Goal: Task Accomplishment & Management: Manage account settings

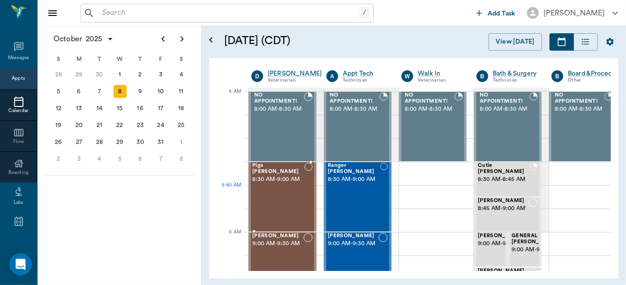
click at [273, 203] on div "Pigs [PERSON_NAME] 8:30 AM - 9:00 AM" at bounding box center [278, 197] width 52 height 68
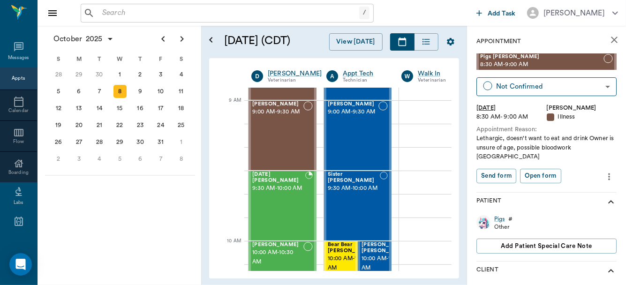
scroll to position [136, 0]
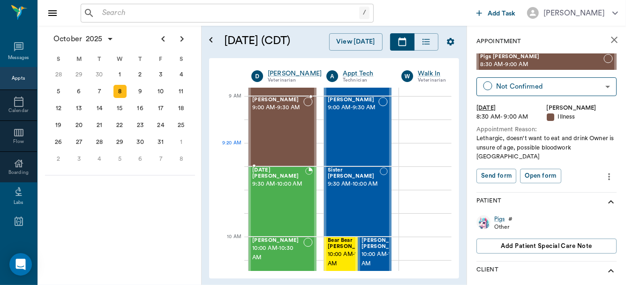
click at [268, 144] on div "Bebe Watson 9:00 AM - 9:30 AM" at bounding box center [277, 131] width 51 height 68
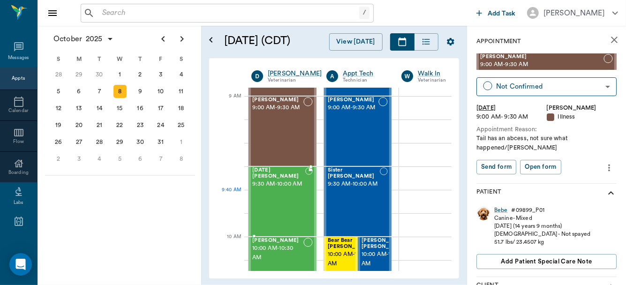
click at [276, 198] on div "Wednesday Smith 9:30 AM - 10:00 AM" at bounding box center [278, 201] width 53 height 68
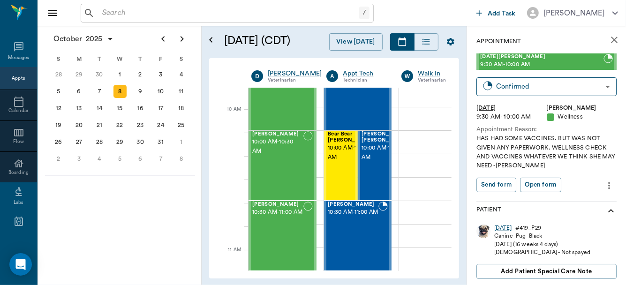
scroll to position [267, 0]
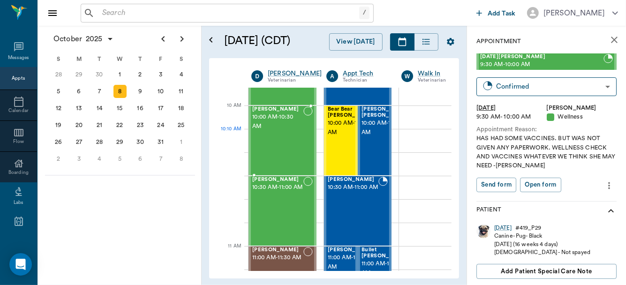
click at [268, 152] on div "BILLIE Lutrick 10:00 AM - 10:30 AM" at bounding box center [277, 141] width 51 height 68
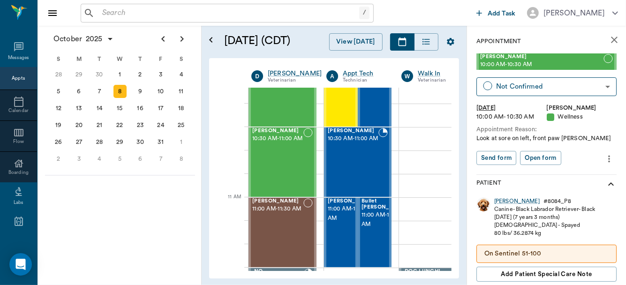
scroll to position [353, 0]
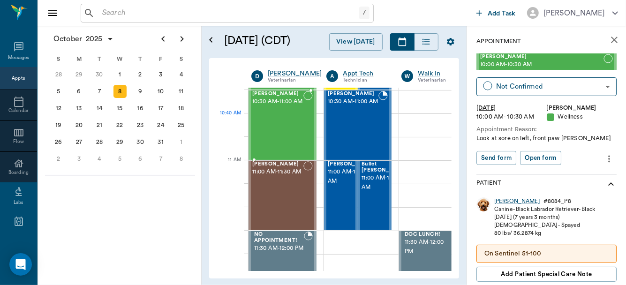
click at [284, 107] on span "10:30 AM - 11:00 AM" at bounding box center [277, 101] width 51 height 9
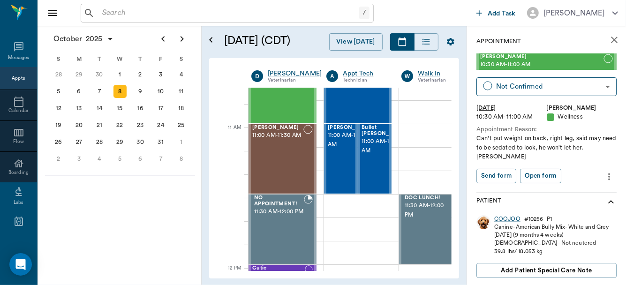
scroll to position [394, 0]
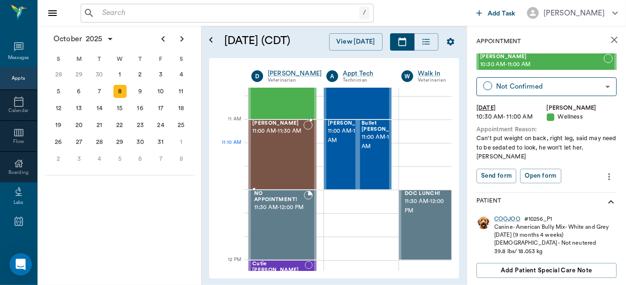
click at [278, 151] on div "Thor Hollinshead 11:00 AM - 11:30 AM" at bounding box center [277, 155] width 51 height 68
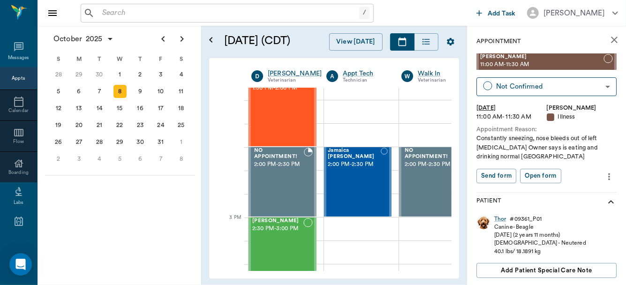
scroll to position [912, 0]
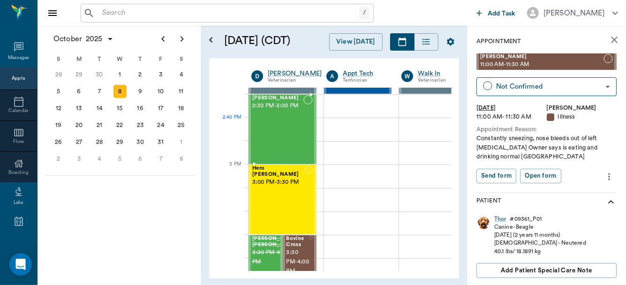
click at [266, 120] on div "Bella Morgan 2:30 PM - 3:00 PM" at bounding box center [277, 129] width 51 height 68
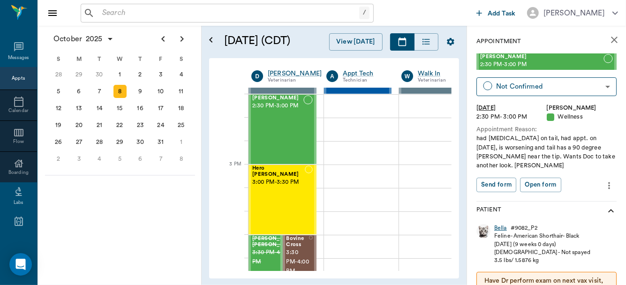
click at [499, 224] on div "Bella" at bounding box center [501, 228] width 13 height 8
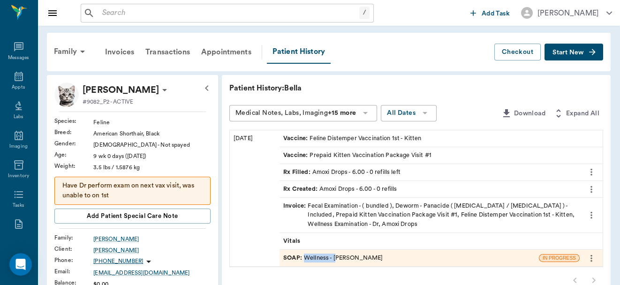
click at [337, 260] on div "SOAP : Wellness - Dr. Bert Ellsworth" at bounding box center [332, 258] width 99 height 9
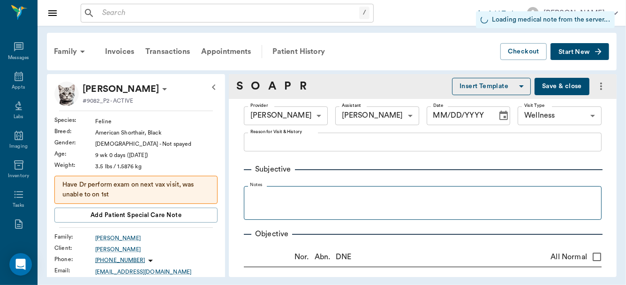
type input "63ec2f075fda476ae8351a4d"
type input "642ef10e332a41444de2bad1"
type input "65d2be4f46e3a538d89b8c14"
radio input "true"
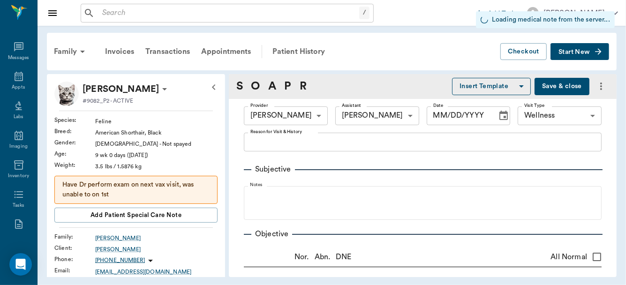
type input "10/01/2025"
type textarea "Wellness check, check for parasites, start kitten package Christy"
type textarea "crustys on tail"
type input "1.00"
type textarea "Negative"
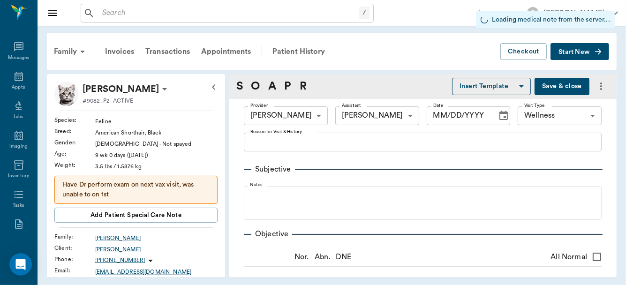
type input "1.00"
type input "6.00"
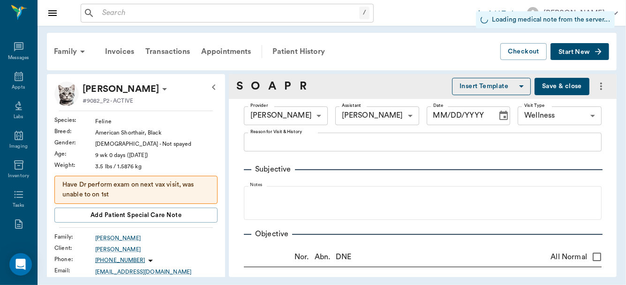
type input "0"
type input "10"
type textarea "GIVE 0.3 ML BY MOUTH TWICE DAILY UNTIL GONE"
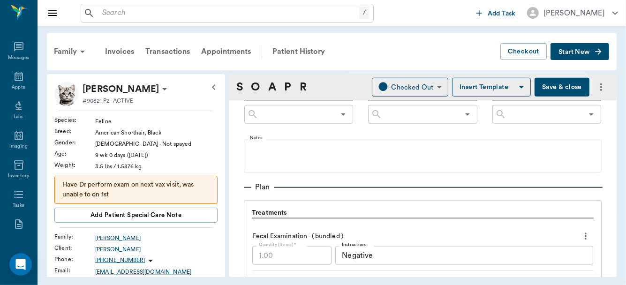
scroll to position [441, 0]
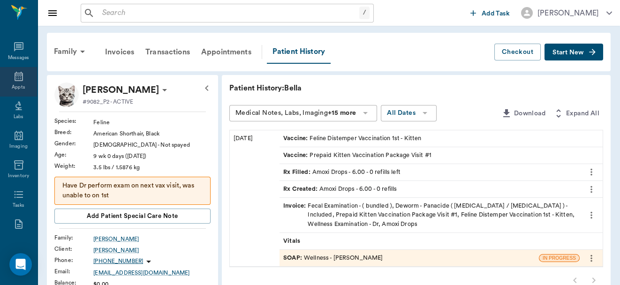
click at [14, 87] on div "Appts" at bounding box center [18, 87] width 13 height 7
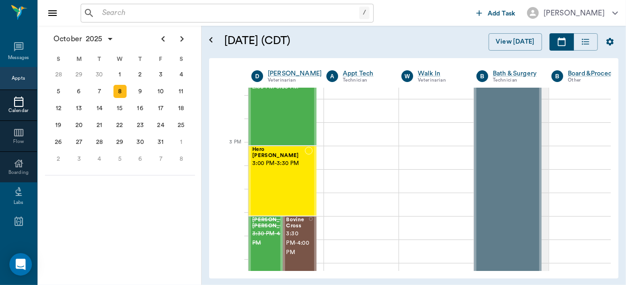
scroll to position [935, 0]
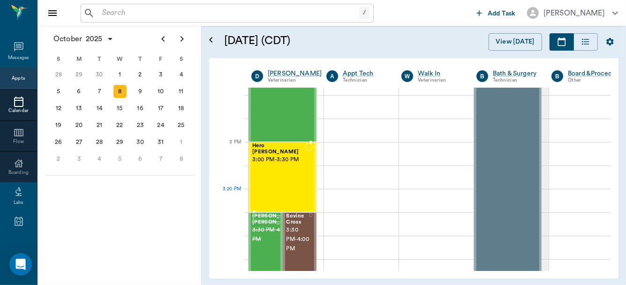
click at [295, 196] on div "Hero Lutrick 3:00 PM - 3:30 PM" at bounding box center [278, 177] width 53 height 68
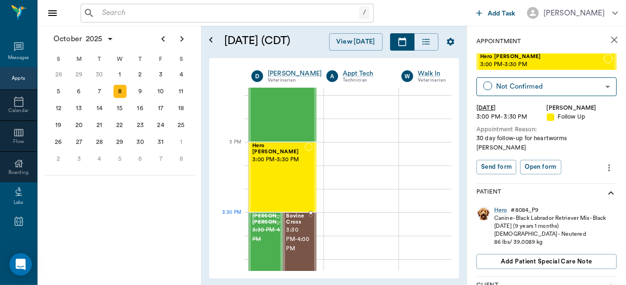
click at [300, 231] on span "3:30 PM - 4:00 PM" at bounding box center [298, 240] width 23 height 28
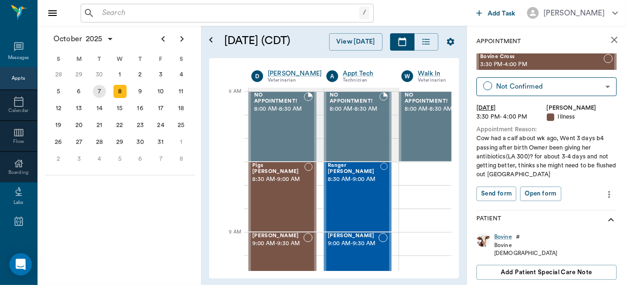
click at [95, 90] on div "7" at bounding box center [99, 91] width 13 height 13
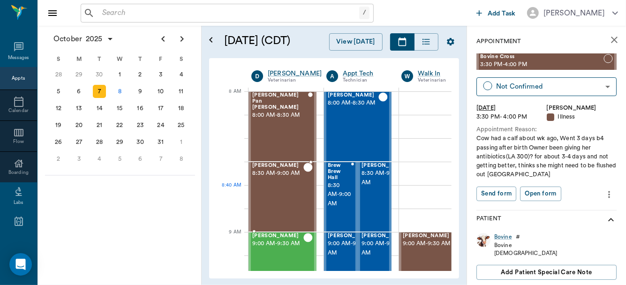
click at [279, 196] on div "Sally Mitchell 8:30 AM - 9:00 AM" at bounding box center [277, 197] width 51 height 68
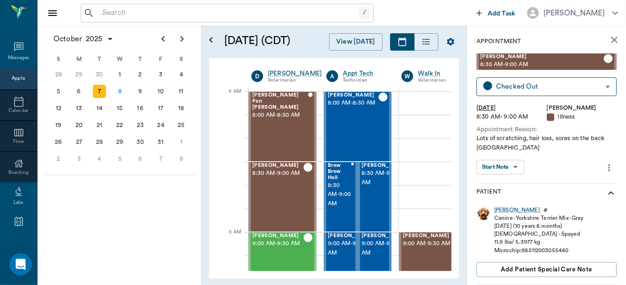
click at [510, 168] on body "/ ​ Add Task Dr. Bert Ellsworth Nectar Messages Appts Calendar Flow Boarding La…" at bounding box center [313, 142] width 626 height 285
click at [509, 184] on button "View SOAP" at bounding box center [495, 186] width 32 height 11
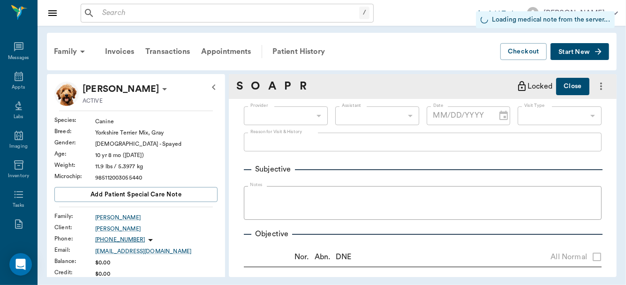
type input "63ec2f075fda476ae8351a4d"
type input "63ec2f075fda476ae8351a4c"
type input "65d2be4f46e3a538d89b8c15"
radio input "true"
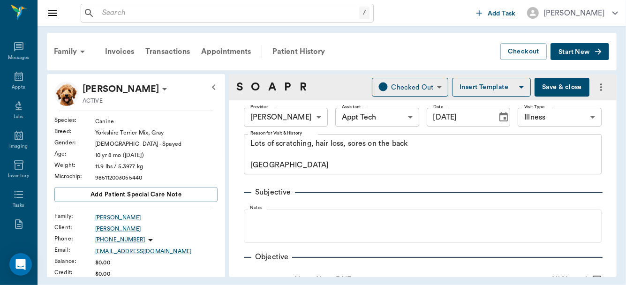
type input "[DATE]"
type textarea "Lots of scratching, hair loss, sores on the back Caryn"
type textarea "alopecia, crusty and sores. bacterial dermatitis, had summer allergies last yea…"
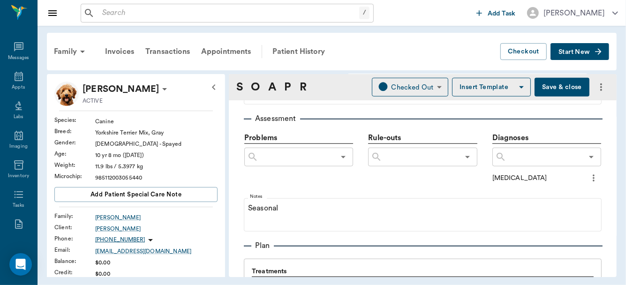
scroll to position [509, 0]
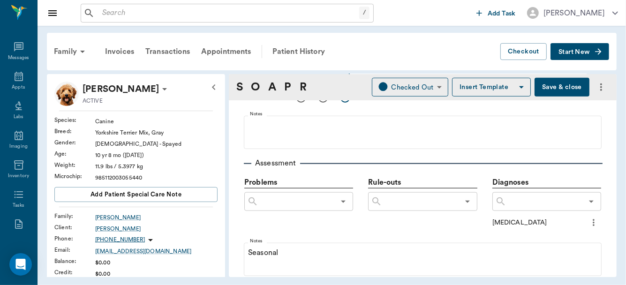
click at [593, 220] on icon "more" at bounding box center [594, 223] width 2 height 7
click at [566, 238] on span "Add to ongoing diagnosis" at bounding box center [548, 239] width 79 height 10
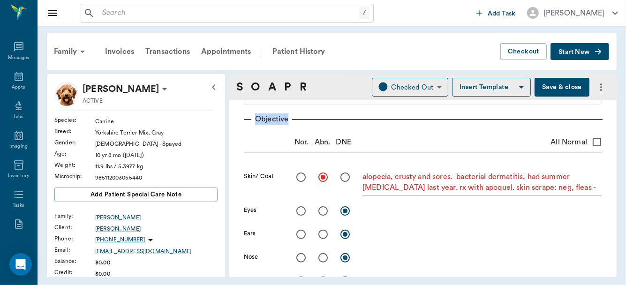
scroll to position [88, 0]
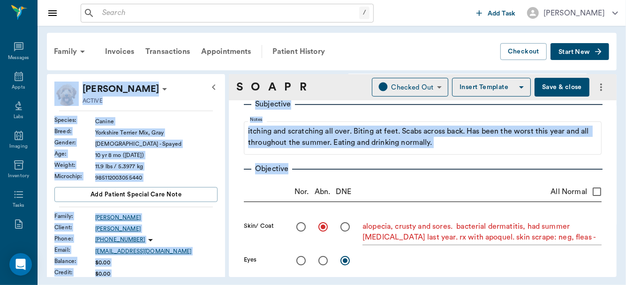
drag, startPoint x: 625, startPoint y: 112, endPoint x: 547, endPoint y: 68, distance: 90.3
click at [547, 68] on div "Family Invoices Transactions Appointments Patient History Checkout Start New Sa…" at bounding box center [332, 155] width 589 height 259
click at [546, 90] on button "Save & close" at bounding box center [562, 87] width 55 height 19
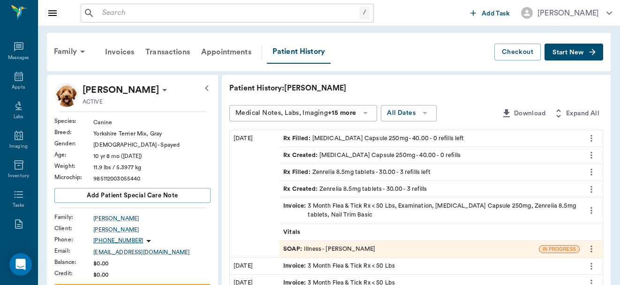
click at [54, 66] on div "Family Invoices Transactions Appointments Patient History Checkout Start New" at bounding box center [329, 52] width 564 height 38
click at [13, 76] on icon at bounding box center [18, 76] width 11 height 11
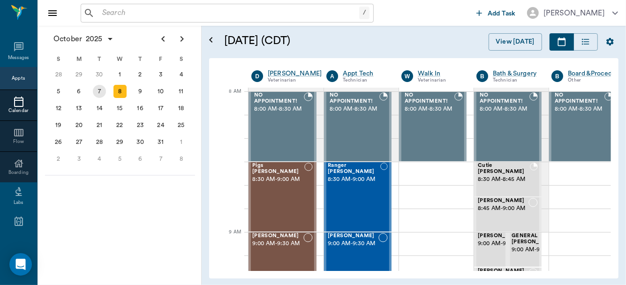
click at [97, 91] on div "7" at bounding box center [99, 91] width 13 height 13
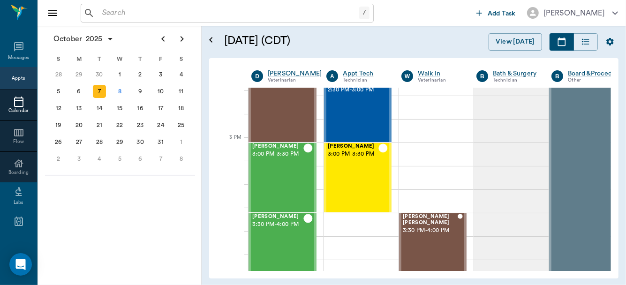
scroll to position [939, 0]
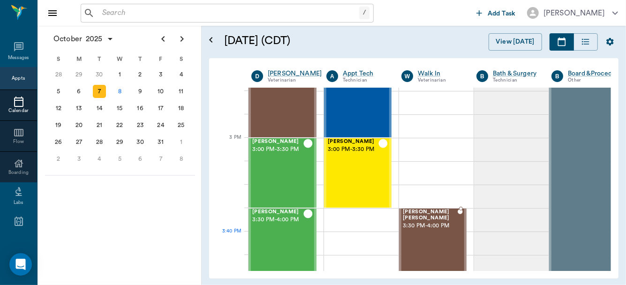
click at [435, 241] on div "Shivers Brown 3:30 PM - 4:00 PM" at bounding box center [430, 243] width 55 height 68
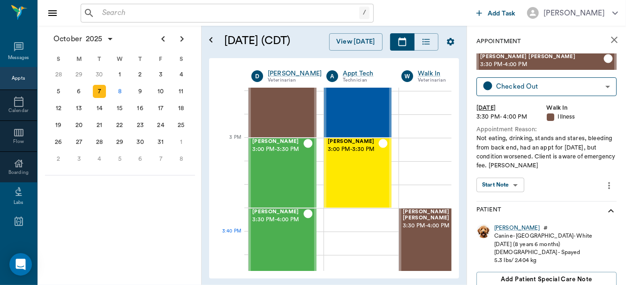
click at [439, 241] on div "Shivers Brown 3:30 PM - 4:00 PM" at bounding box center [430, 243] width 55 height 68
click at [510, 186] on body "/ ​ Add Task Dr. Bert Ellsworth Nectar Messages Appts Calendar Flow Boarding La…" at bounding box center [313, 142] width 626 height 285
click at [503, 203] on button "View SOAP" at bounding box center [495, 204] width 32 height 11
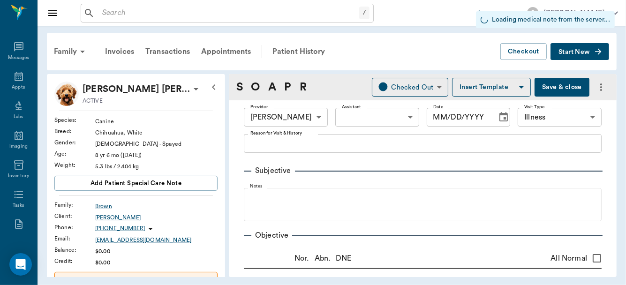
type input "63ec2f075fda476ae8351a4d"
type input "65d2be4f46e3a538d89b8c15"
type input "[DATE]"
type textarea "Not eating, drinking, stands and stares, bleeding from back end, had an appt fo…"
type input "1.00"
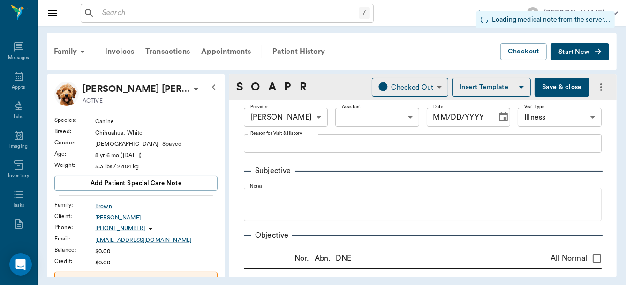
type input "1.00"
type textarea "100ml SQ LRS"
type input "0.30"
type input "1.00"
type textarea "Dex .6 + B12"
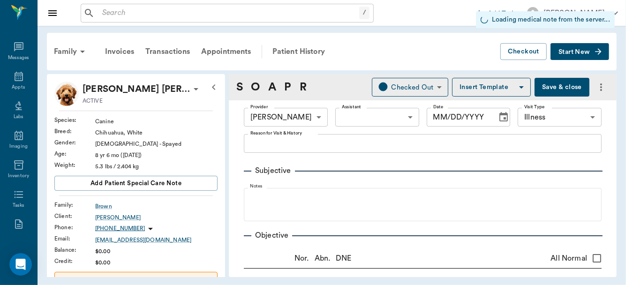
type input "3.00"
type input "1"
type input "0"
type textarea "Give 0.2cc by mouth once daily starting Wed am"
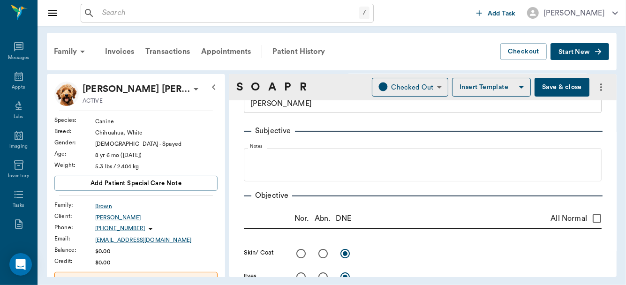
scroll to position [10, 0]
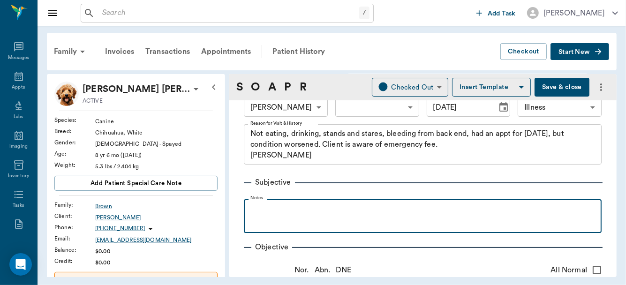
click at [268, 211] on p at bounding box center [423, 209] width 349 height 11
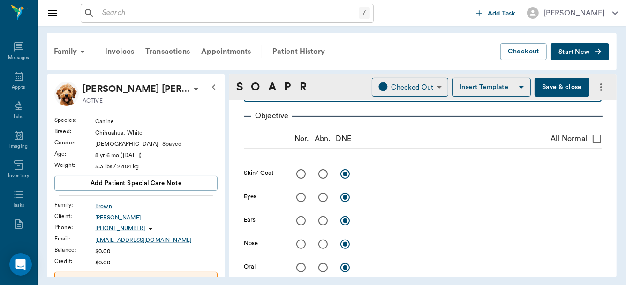
scroll to position [172, 0]
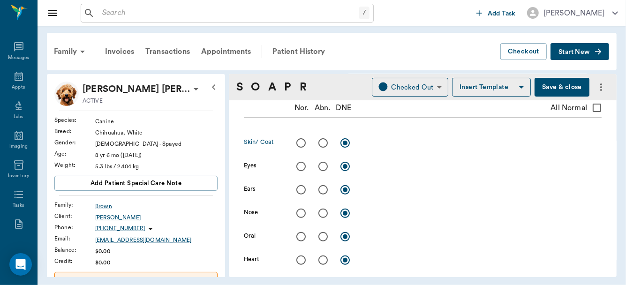
click at [301, 143] on input "radio" at bounding box center [301, 143] width 20 height 20
radio input "true"
click at [302, 167] on input "radio" at bounding box center [301, 167] width 20 height 20
radio input "true"
click at [301, 187] on input "radio" at bounding box center [301, 190] width 20 height 20
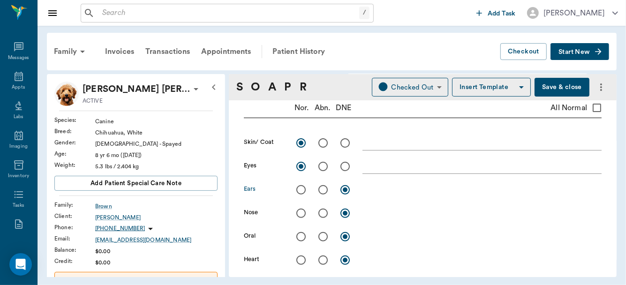
radio input "true"
click at [299, 214] on input "radio" at bounding box center [301, 214] width 20 height 20
radio input "true"
click at [300, 236] on input "radio" at bounding box center [301, 237] width 20 height 20
radio input "true"
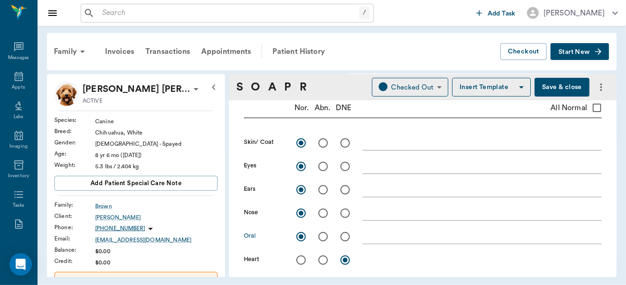
click at [301, 257] on input "radio" at bounding box center [301, 261] width 20 height 20
radio input "true"
drag, startPoint x: 301, startPoint y: 257, endPoint x: 323, endPoint y: 257, distance: 21.6
click at [323, 257] on div at bounding box center [330, 261] width 66 height 20
click at [323, 260] on input "radio" at bounding box center [323, 261] width 20 height 20
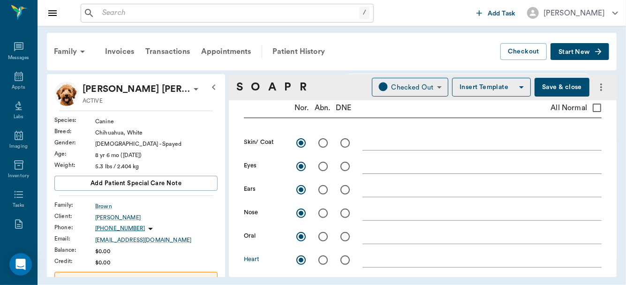
radio input "true"
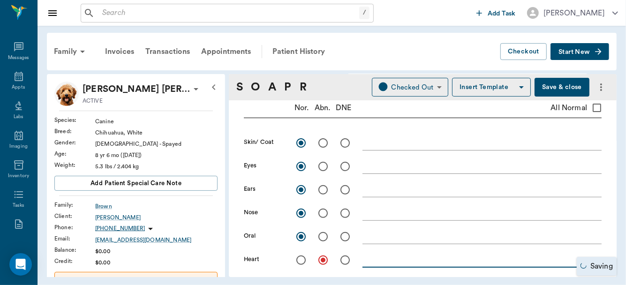
click at [396, 259] on textarea at bounding box center [482, 260] width 239 height 11
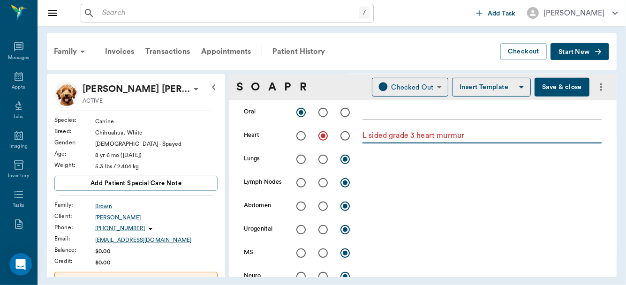
scroll to position [304, 0]
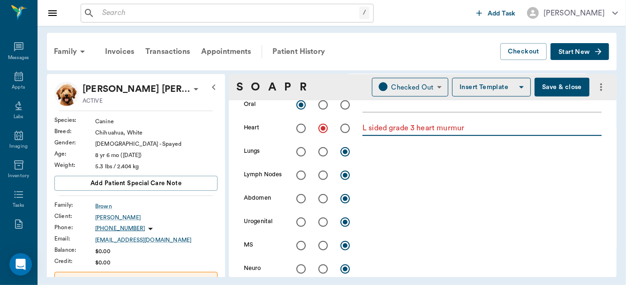
type textarea "L sided grade 3 heart murmur"
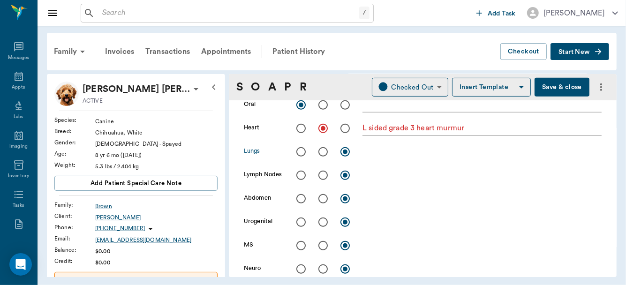
click at [298, 150] on input "radio" at bounding box center [301, 152] width 20 height 20
radio input "true"
click at [302, 178] on input "radio" at bounding box center [301, 176] width 20 height 20
radio input "true"
click at [302, 199] on input "radio" at bounding box center [301, 199] width 20 height 20
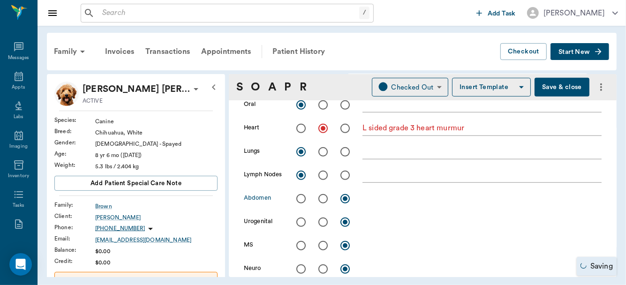
radio input "true"
click at [302, 221] on input "radio" at bounding box center [301, 223] width 20 height 20
radio input "true"
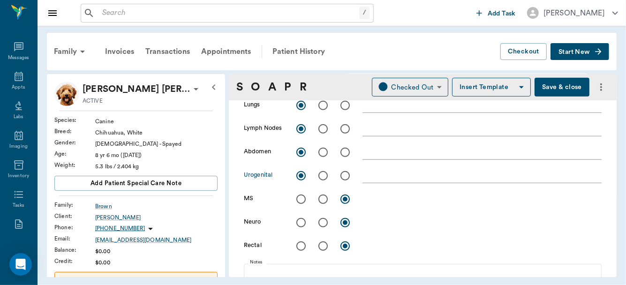
scroll to position [379, 0]
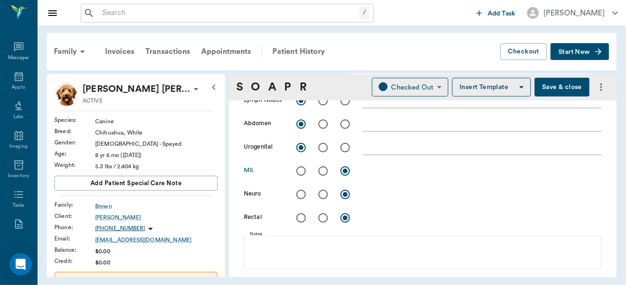
click at [302, 169] on input "radio" at bounding box center [301, 171] width 20 height 20
radio input "true"
click at [302, 192] on input "radio" at bounding box center [301, 195] width 20 height 20
radio input "true"
click at [323, 217] on input "radio" at bounding box center [323, 218] width 20 height 20
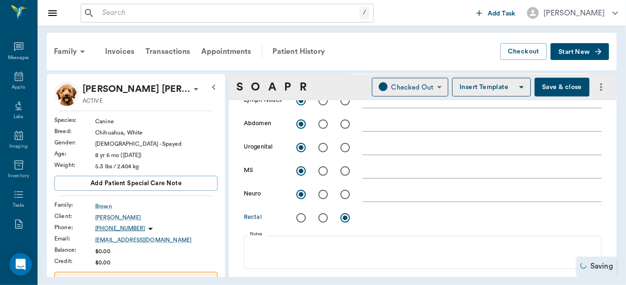
radio input "true"
click at [387, 221] on textarea at bounding box center [482, 218] width 239 height 11
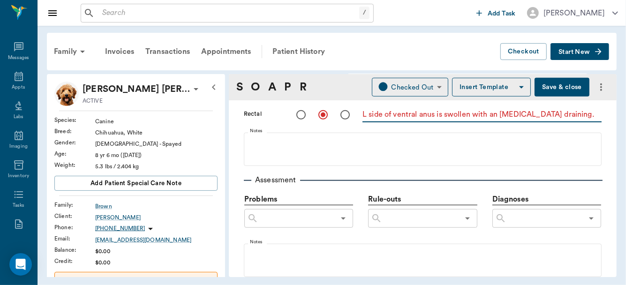
scroll to position [492, 0]
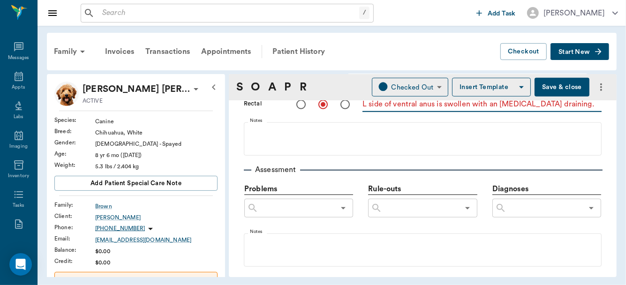
type textarea "L side of ventral anus is swollen with an abscess draining."
click at [518, 209] on input "text" at bounding box center [545, 208] width 76 height 13
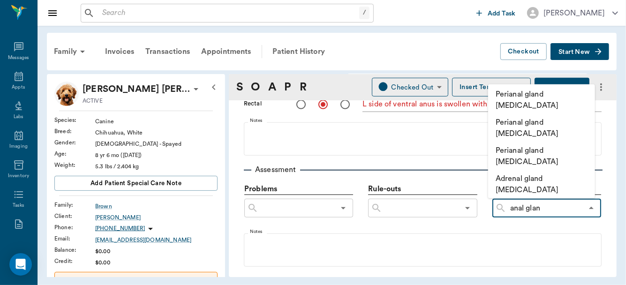
scroll to position [0, 0]
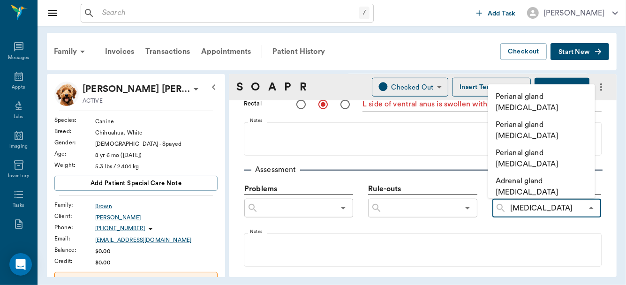
click at [562, 213] on input "Anal gland" at bounding box center [545, 208] width 76 height 13
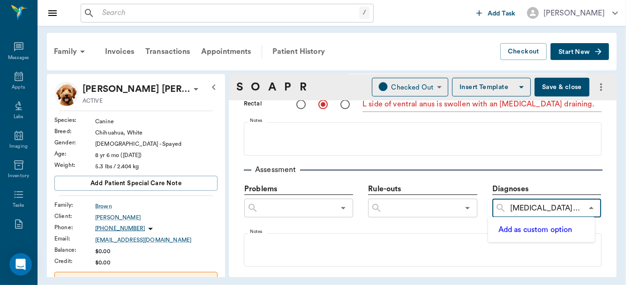
type input "Anal gland abscess"
click at [549, 230] on button "Add as custom option" at bounding box center [536, 230] width 80 height 12
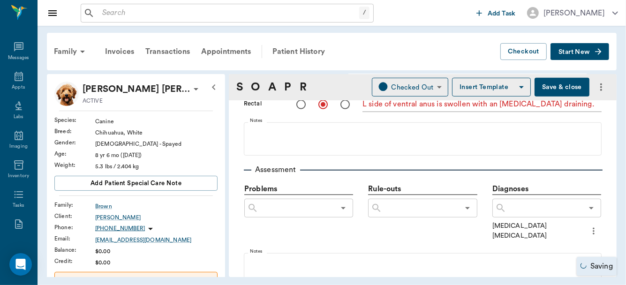
click at [541, 207] on input "text" at bounding box center [545, 208] width 76 height 13
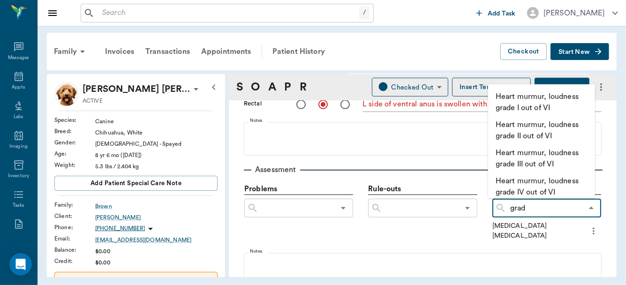
type input "grade"
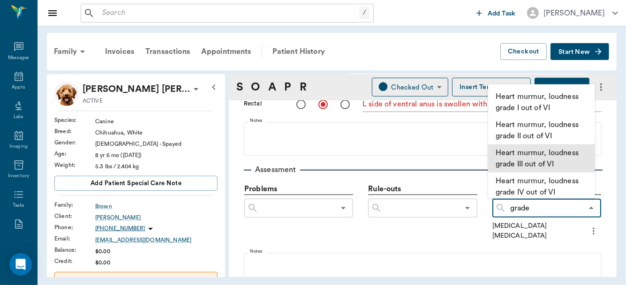
click at [544, 164] on li "Heart murmur, loudness grade III out of VI" at bounding box center [541, 159] width 107 height 28
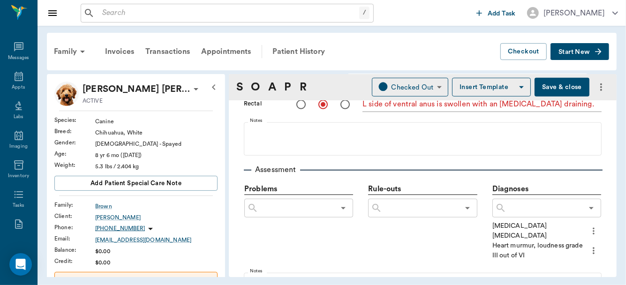
click at [593, 248] on icon "more" at bounding box center [594, 251] width 2 height 7
click at [573, 261] on span "Add to ongoing diagnosis" at bounding box center [548, 263] width 79 height 10
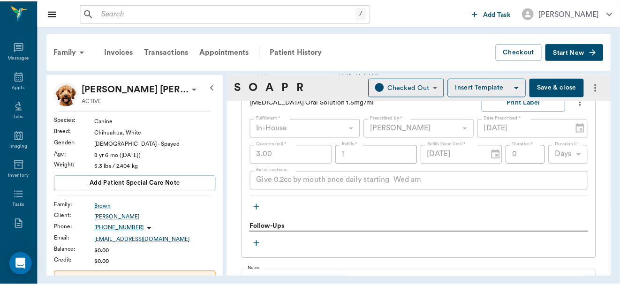
scroll to position [1038, 0]
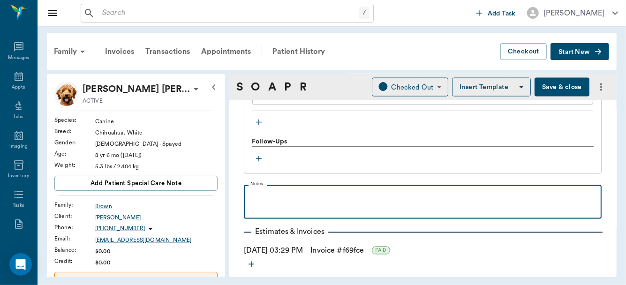
click at [269, 190] on p at bounding box center [423, 195] width 349 height 11
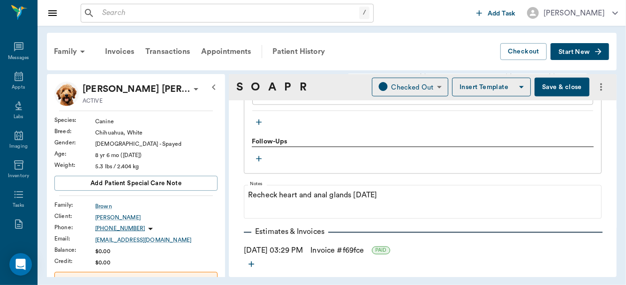
click at [543, 85] on button "Save & close" at bounding box center [562, 87] width 55 height 19
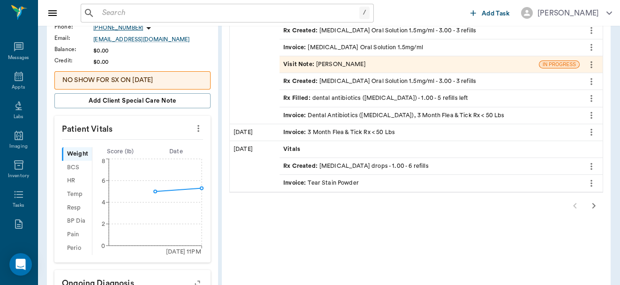
scroll to position [214, 0]
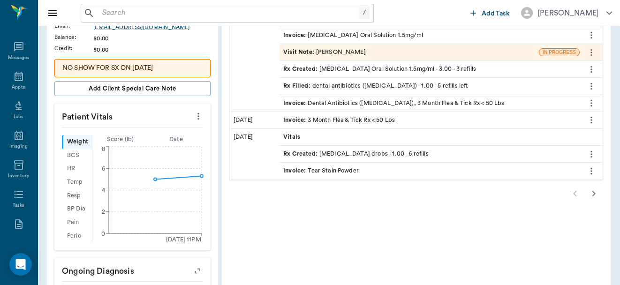
click at [197, 113] on icon "more" at bounding box center [198, 116] width 10 height 11
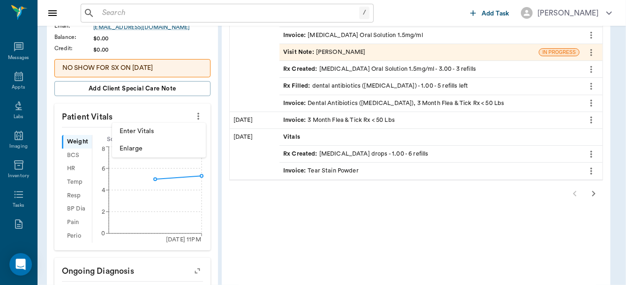
click at [175, 131] on span "Enter Vitals" at bounding box center [159, 132] width 79 height 10
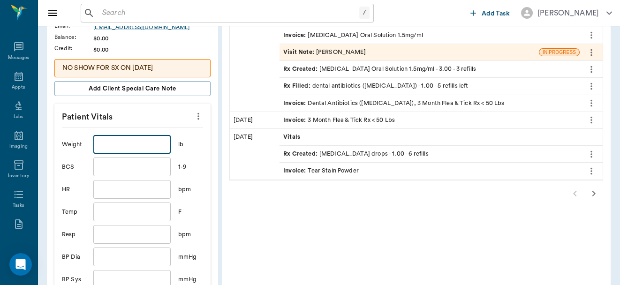
click at [141, 151] on input "text" at bounding box center [131, 144] width 77 height 19
type input "6.1"
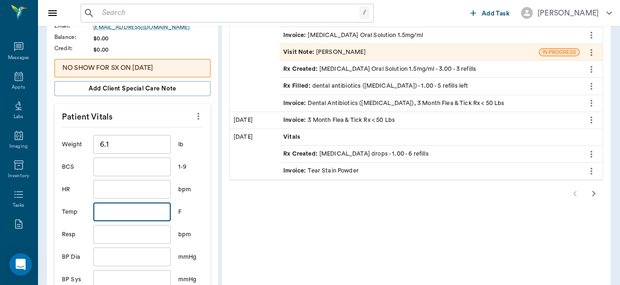
click at [128, 216] on input "text" at bounding box center [131, 212] width 77 height 19
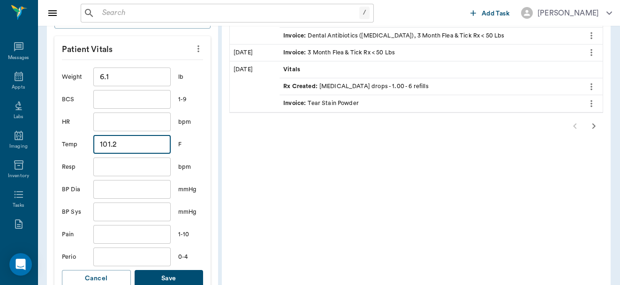
scroll to position [335, 0]
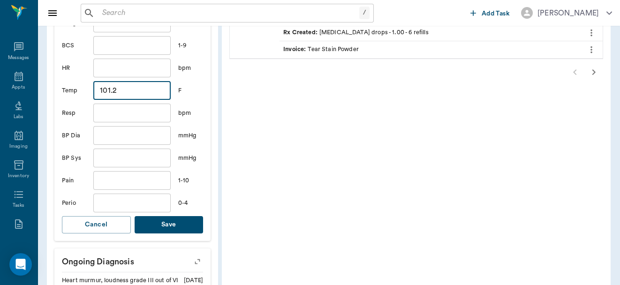
type input "101.2"
click at [169, 223] on button "Save" at bounding box center [169, 224] width 69 height 17
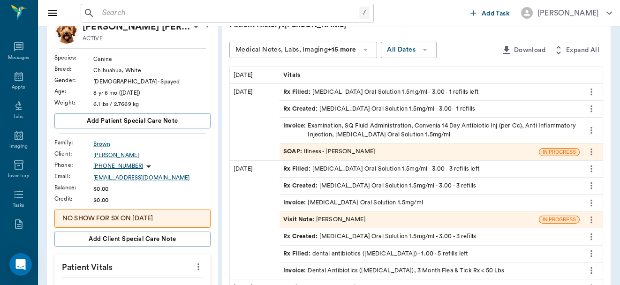
scroll to position [52, 0]
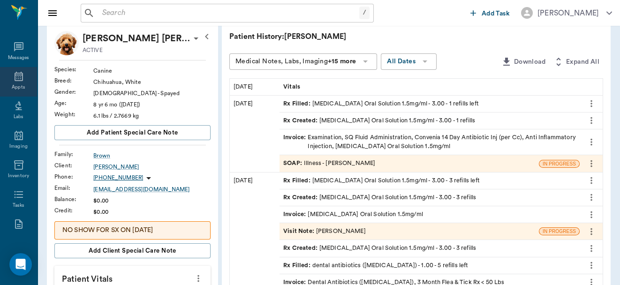
click at [14, 82] on icon at bounding box center [18, 76] width 11 height 11
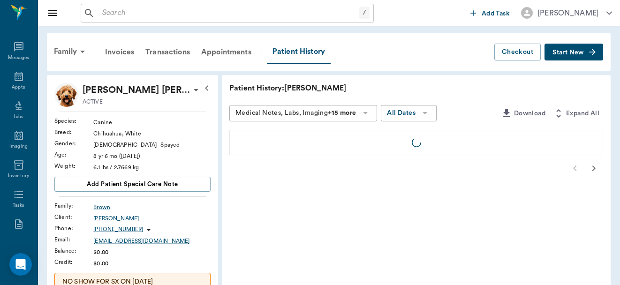
click at [194, 89] on icon at bounding box center [196, 90] width 5 height 2
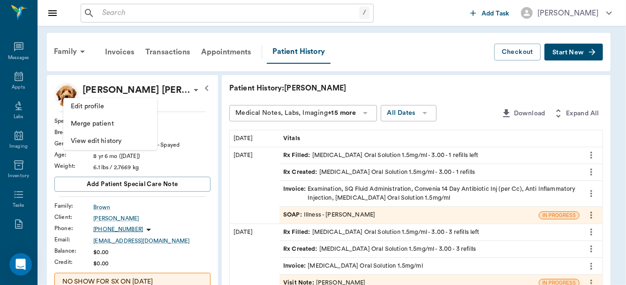
click at [116, 106] on span "Edit profile" at bounding box center [110, 107] width 79 height 10
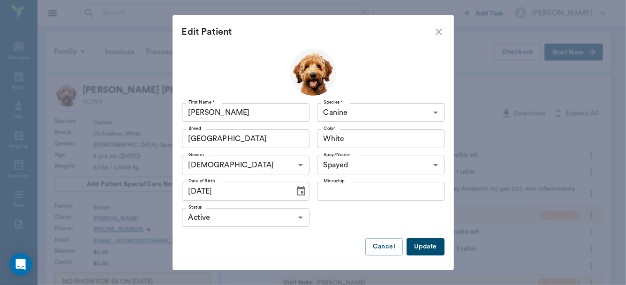
click at [296, 194] on icon "Choose date, selected date is Apr 8, 2017" at bounding box center [301, 191] width 11 height 11
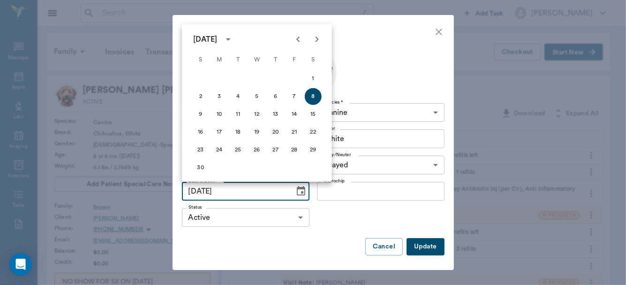
click at [231, 39] on icon "calendar view is open, switch to year view" at bounding box center [228, 39] width 5 height 2
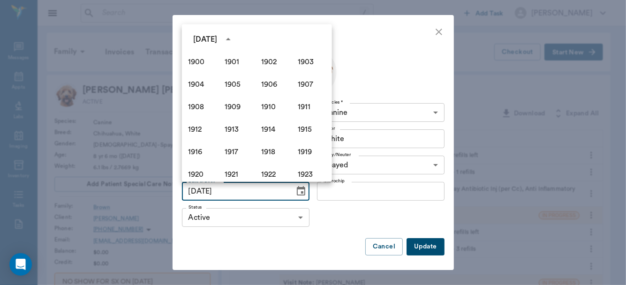
scroll to position [598, 0]
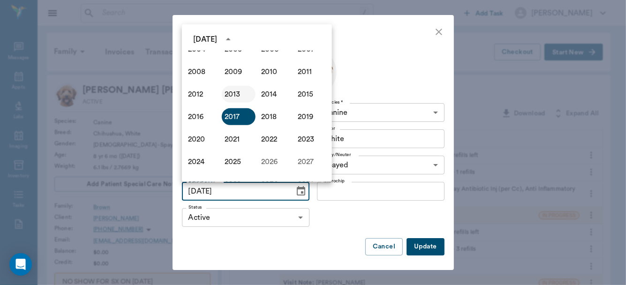
click at [232, 92] on button "2013" at bounding box center [239, 94] width 34 height 17
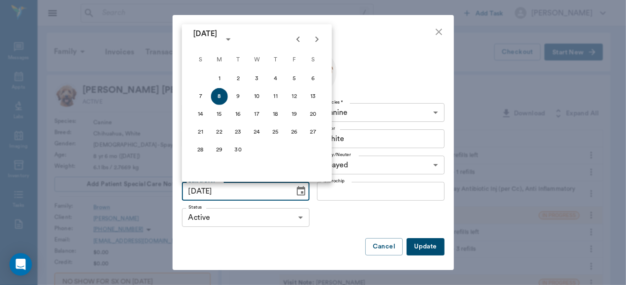
type input "04/08/2013"
click at [414, 246] on button "Update" at bounding box center [426, 246] width 38 height 17
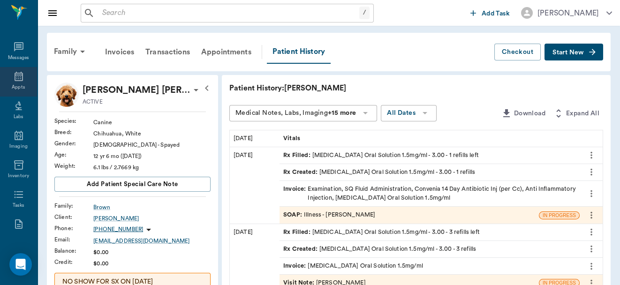
click at [14, 78] on icon at bounding box center [18, 76] width 11 height 11
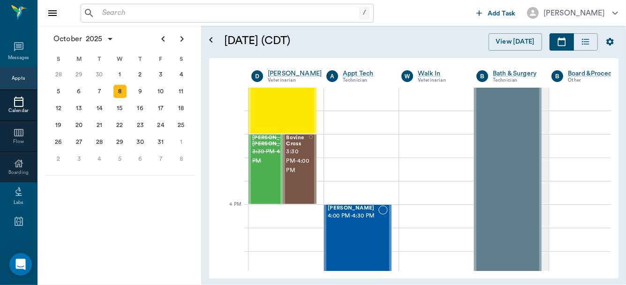
scroll to position [964, 0]
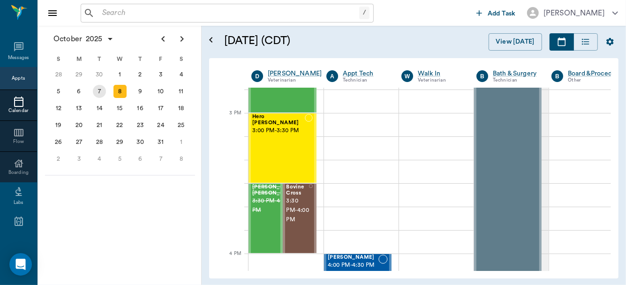
click at [97, 90] on div "7" at bounding box center [99, 91] width 13 height 13
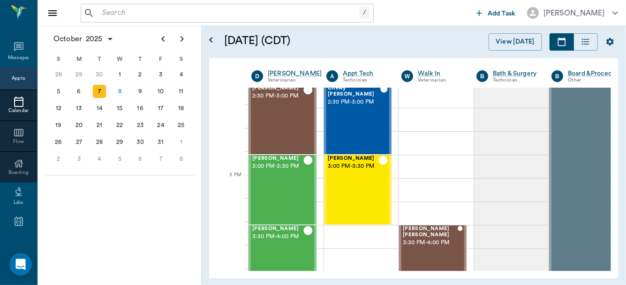
scroll to position [873, 0]
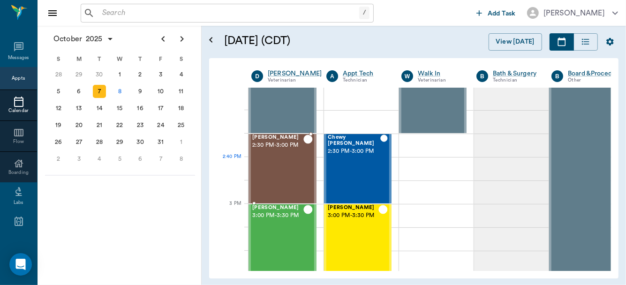
click at [288, 174] on div "[PERSON_NAME] 2:30 PM - 3:00 PM" at bounding box center [277, 169] width 51 height 68
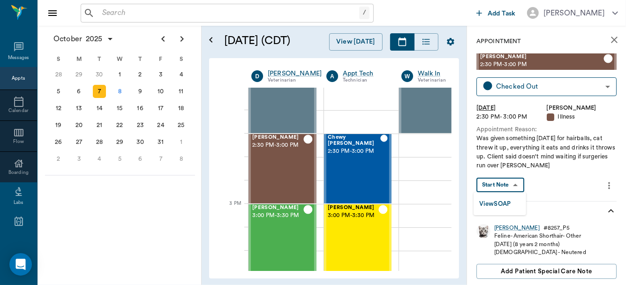
click at [508, 184] on body "/ ​ Add Task [PERSON_NAME] Nectar Messages Appts Calendar Flow Boarding Labs Im…" at bounding box center [313, 142] width 626 height 285
click at [503, 204] on button "View SOAP" at bounding box center [495, 204] width 32 height 11
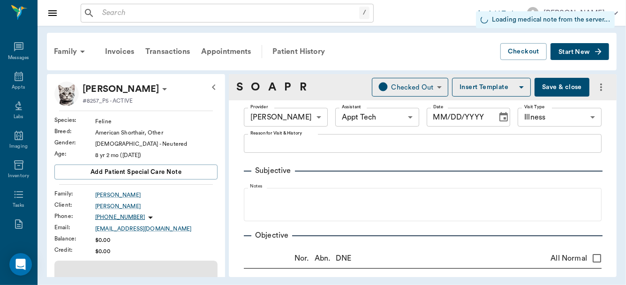
type input "63ec2f075fda476ae8351a4d"
type input "63ec2f075fda476ae8351a4c"
type input "65d2be4f46e3a538d89b8c15"
type input "[DATE]"
type textarea "Was given something [DATE] for hairballs, cat threw it up, everything it eats a…"
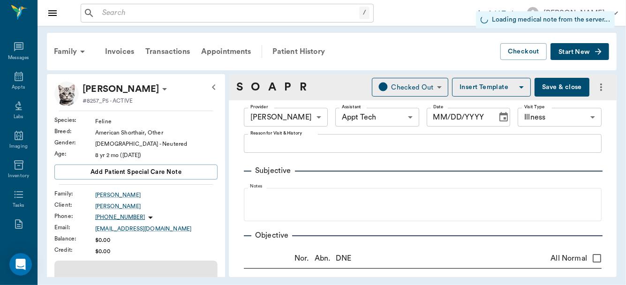
type input "1.00"
type input "6.00"
type input "0"
type input "5"
type textarea "give 1.2cc by mouth once a day"
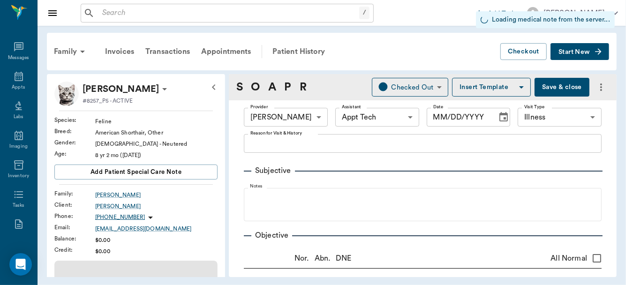
type input "0.60"
type textarea "b12 added"
type input "0.55"
type input "1.00"
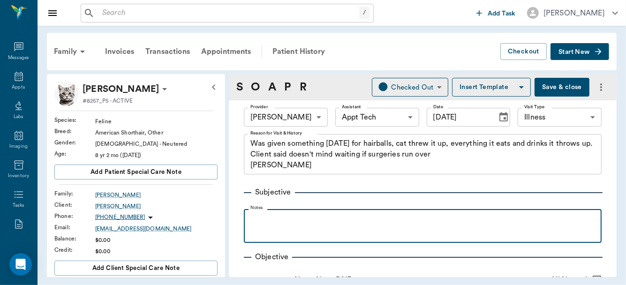
click at [300, 224] on p at bounding box center [423, 219] width 349 height 11
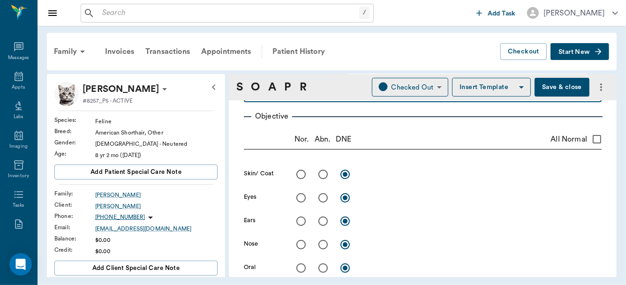
scroll to position [172, 0]
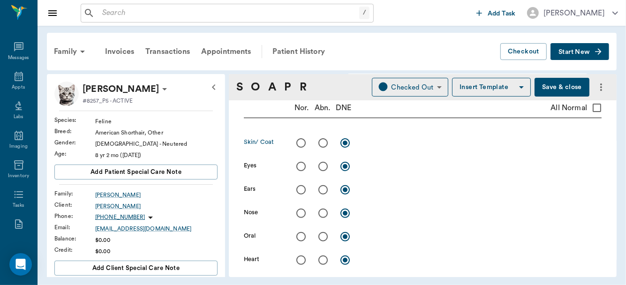
click at [302, 142] on input "radio" at bounding box center [301, 143] width 20 height 20
radio input "true"
click at [303, 167] on input "radio" at bounding box center [301, 167] width 20 height 20
radio input "true"
drag, startPoint x: 303, startPoint y: 167, endPoint x: 297, endPoint y: 191, distance: 24.6
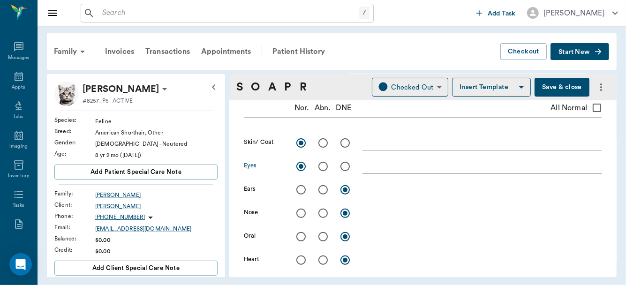
click at [297, 191] on div "Skin/ Coat x Eyes x Ears x Nose x Oral x Heart x Lungs x Lymph Nodes x Abdomen …" at bounding box center [423, 285] width 358 height 305
click at [299, 191] on input "radio" at bounding box center [301, 190] width 20 height 20
radio input "true"
click at [301, 216] on input "radio" at bounding box center [301, 214] width 20 height 20
radio input "true"
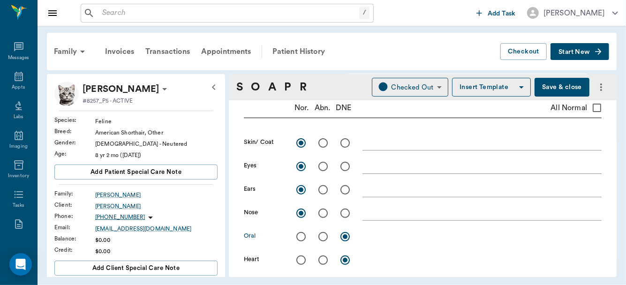
click at [301, 236] on input "radio" at bounding box center [301, 237] width 20 height 20
radio input "true"
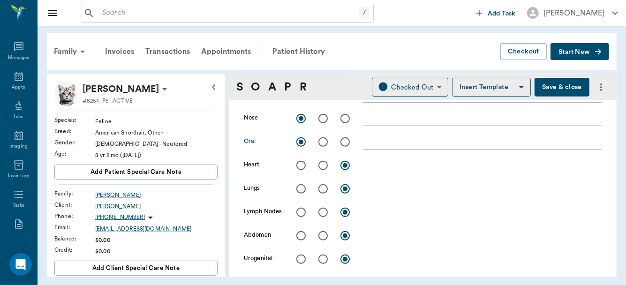
scroll to position [270, 0]
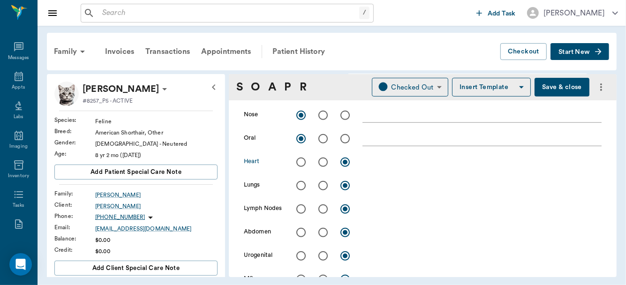
click at [301, 161] on input "radio" at bounding box center [301, 162] width 20 height 20
radio input "true"
click at [302, 183] on input "radio" at bounding box center [301, 186] width 20 height 20
radio input "true"
click at [302, 206] on input "radio" at bounding box center [301, 209] width 20 height 20
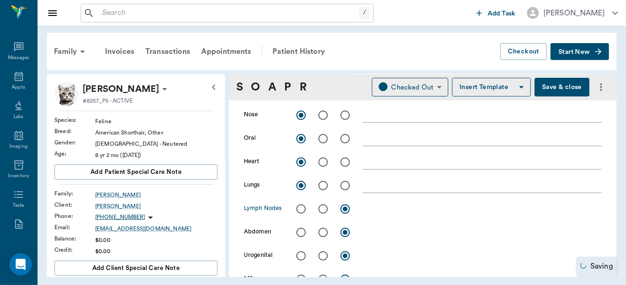
radio input "true"
click at [301, 235] on input "radio" at bounding box center [301, 233] width 20 height 20
radio input "true"
click at [301, 256] on input "radio" at bounding box center [301, 256] width 20 height 20
radio input "true"
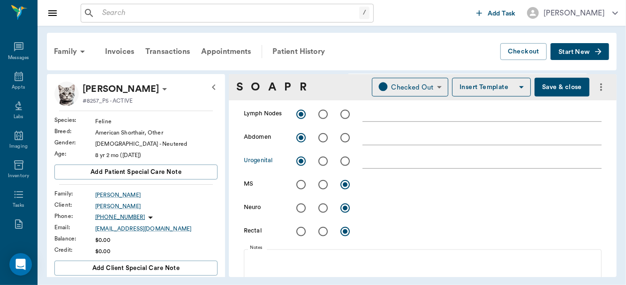
scroll to position [394, 0]
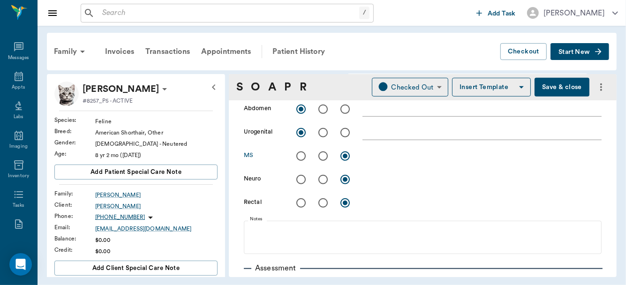
click at [302, 157] on input "radio" at bounding box center [301, 156] width 20 height 20
radio input "true"
click at [300, 180] on input "radio" at bounding box center [301, 180] width 20 height 20
radio input "true"
click at [300, 205] on input "radio" at bounding box center [301, 203] width 20 height 20
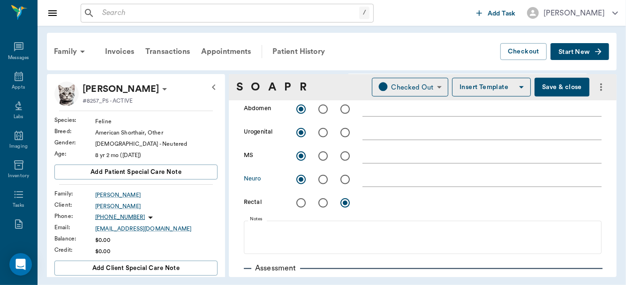
radio input "true"
checkbox input "true"
click at [374, 209] on div "x" at bounding box center [482, 204] width 239 height 14
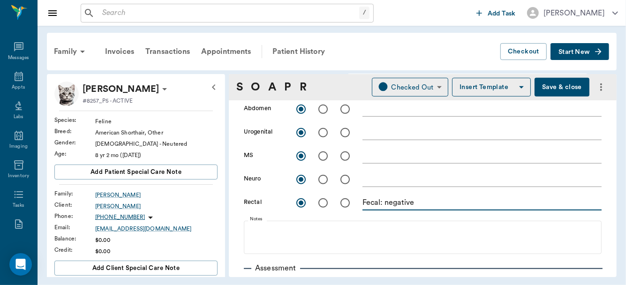
type textarea "Fecal: negative"
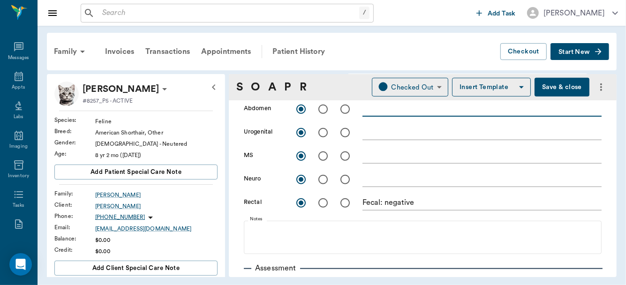
click at [372, 113] on textarea at bounding box center [482, 109] width 239 height 11
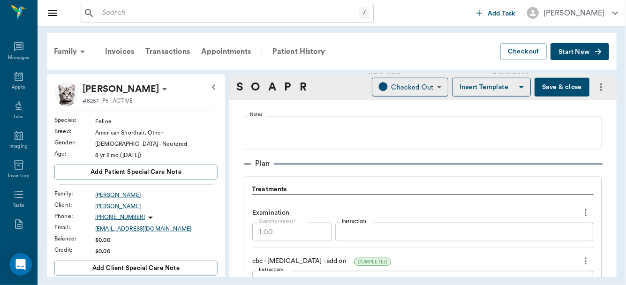
scroll to position [579, 0]
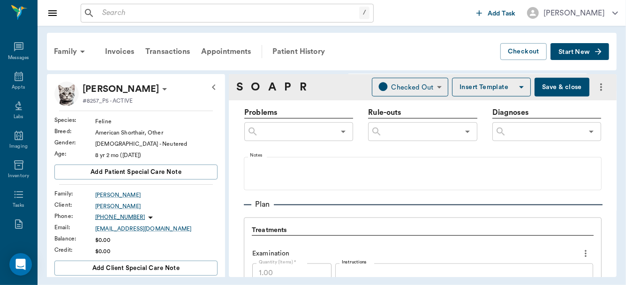
type textarea "Radiograph shows thickened gastric wall and slowed GI transit time. Does not lo…"
click at [514, 136] on input "text" at bounding box center [545, 131] width 76 height 13
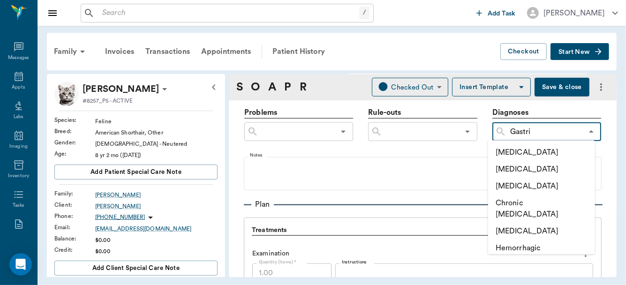
type input "Gastrit"
click at [517, 153] on li "[MEDICAL_DATA]" at bounding box center [541, 152] width 107 height 17
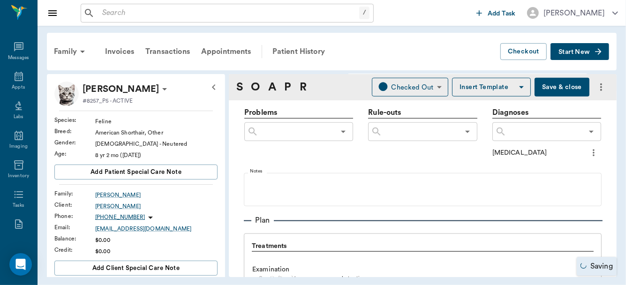
click at [523, 132] on input "text" at bounding box center [545, 131] width 76 height 13
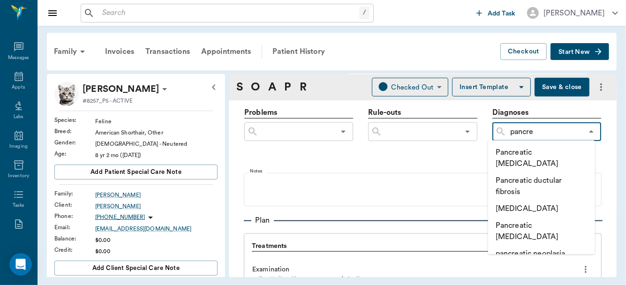
type input "pancrea"
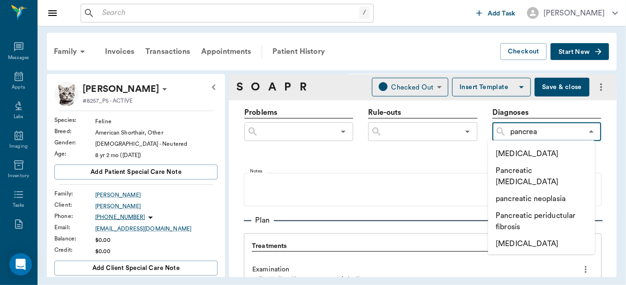
scroll to position [77, 0]
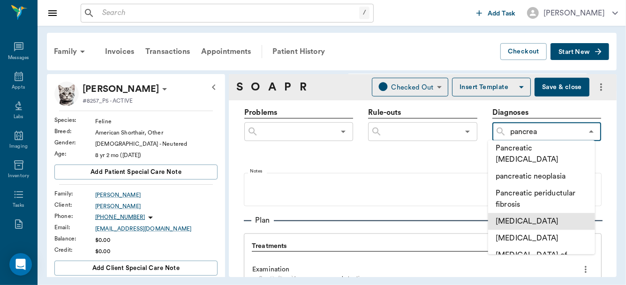
click at [511, 213] on li "[MEDICAL_DATA]" at bounding box center [541, 221] width 107 height 17
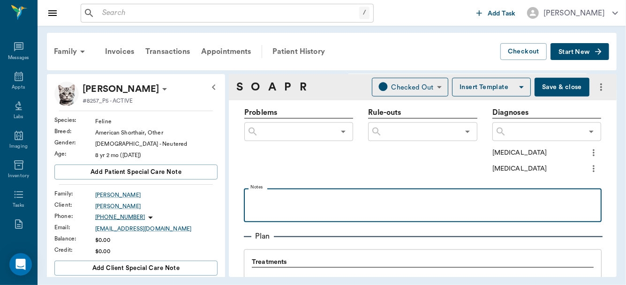
click at [270, 199] on p at bounding box center [423, 198] width 349 height 11
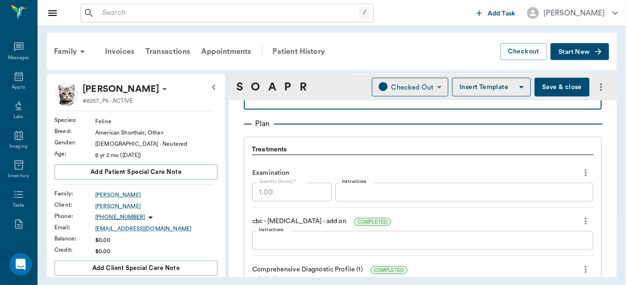
scroll to position [712, 0]
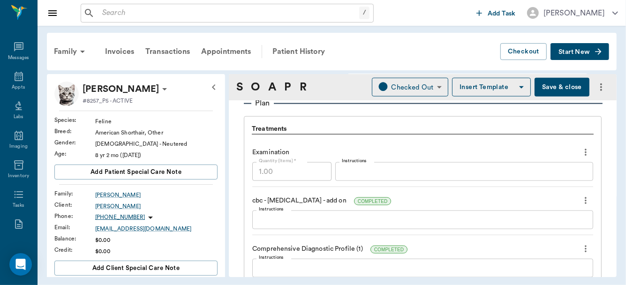
click at [320, 221] on textarea "Instructions" at bounding box center [423, 220] width 328 height 11
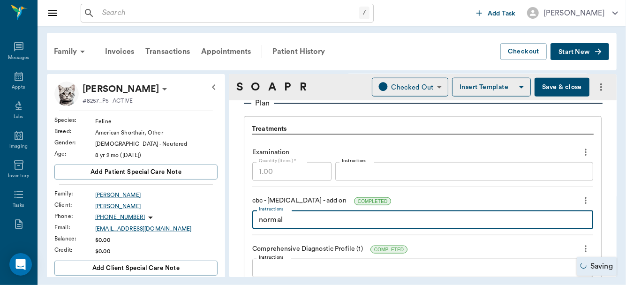
type textarea "normal"
click at [309, 266] on textarea "Instructions" at bounding box center [423, 268] width 328 height 11
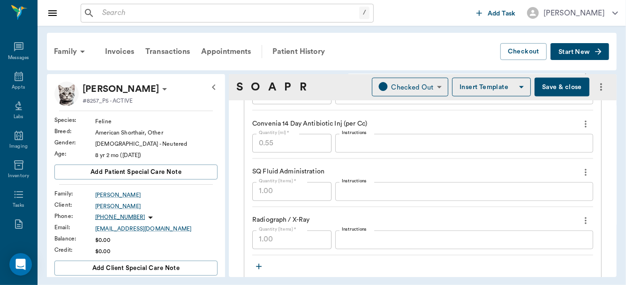
scroll to position [1224, 0]
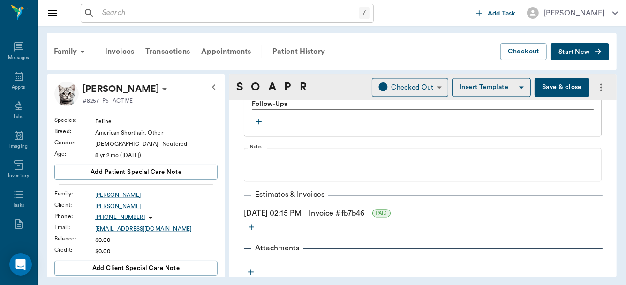
type textarea "Normal except for [MEDICAL_DATA] [PERSON_NAME] 1542 elevated"
click at [543, 86] on button "Save & close" at bounding box center [562, 87] width 55 height 19
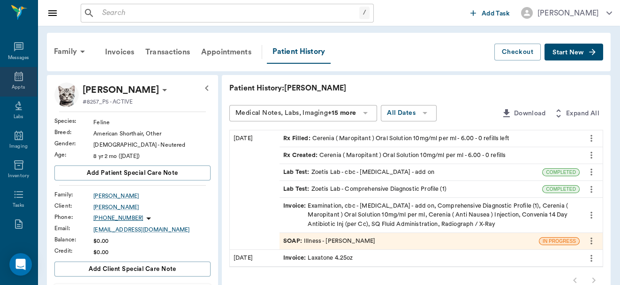
click at [14, 76] on icon at bounding box center [18, 76] width 11 height 11
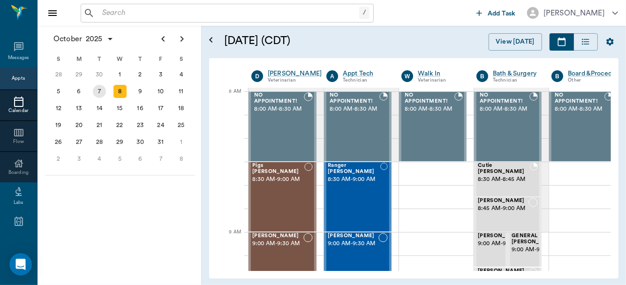
click at [97, 91] on div "7" at bounding box center [99, 91] width 13 height 13
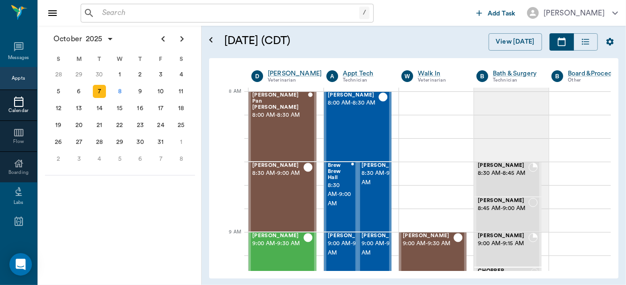
drag, startPoint x: 625, startPoint y: 99, endPoint x: 615, endPoint y: 161, distance: 62.9
click at [615, 161] on div "[DATE] (CDT) View [DATE] [DATE] [DATE] [DATE] D [PERSON_NAME] Veterinarian A Ap…" at bounding box center [414, 155] width 425 height 259
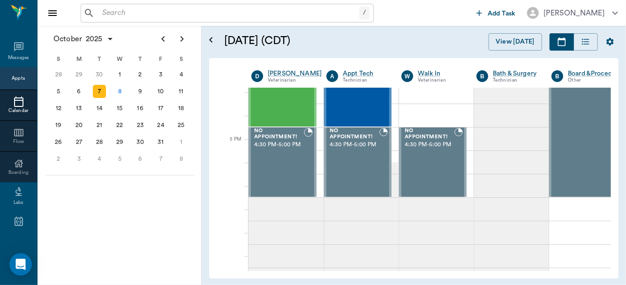
scroll to position [1079, 0]
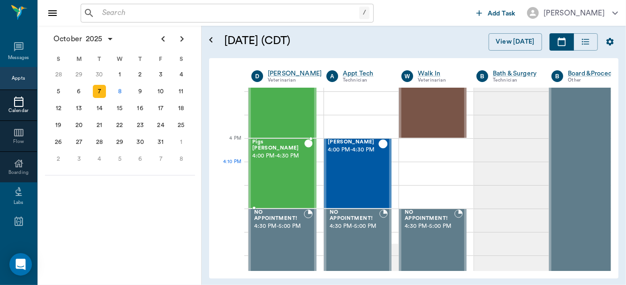
click at [296, 183] on div "Pigs [PERSON_NAME] 4:00 PM - 4:30 PM" at bounding box center [278, 173] width 52 height 68
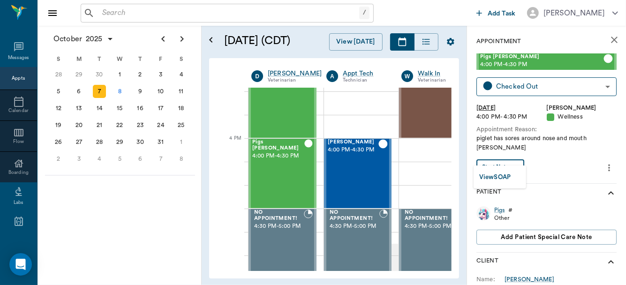
click at [512, 156] on body "/ ​ Add Task [PERSON_NAME] Nectar Messages Appts Calendar Flow Boarding Labs Im…" at bounding box center [313, 142] width 626 height 285
click at [499, 173] on button "View SOAP" at bounding box center [495, 177] width 32 height 11
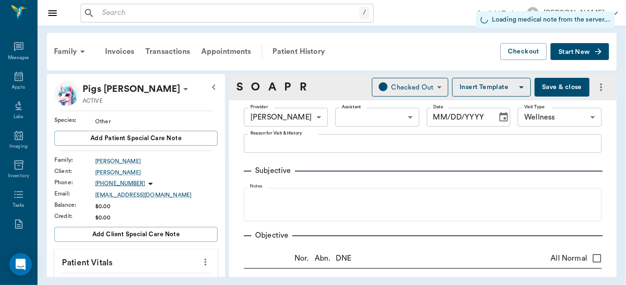
type input "63ec2f075fda476ae8351a4d"
type input "65d2be4f46e3a538d89b8c14"
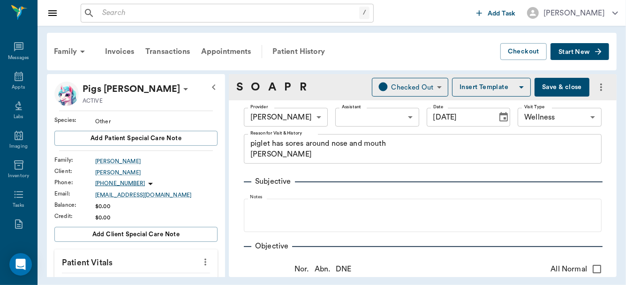
type input "[DATE]"
type textarea "piglet has sores around nose and mouth [PERSON_NAME]"
type input "1.00"
type textarea "MP10"
type input "2.00"
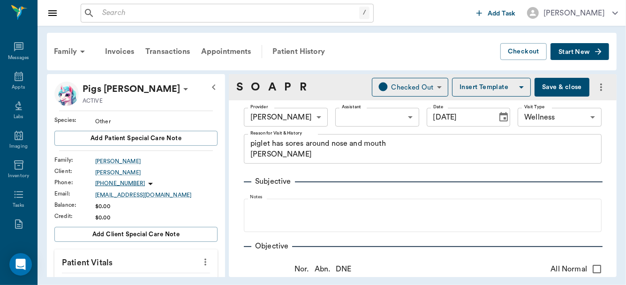
type input "0"
type textarea "Give 2 ccs per 1 gallon of water for 5 days"
type input "1.00"
type textarea "Give IM with a firm fitting needle, very viscous substance"
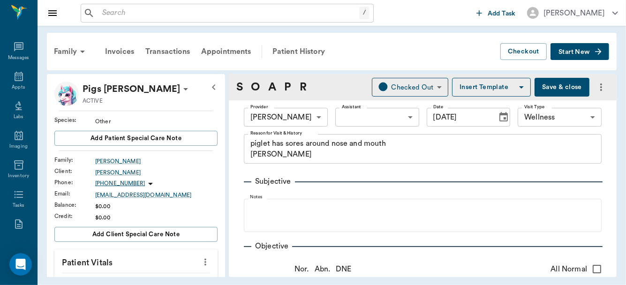
type input "1.00"
type input "0.20"
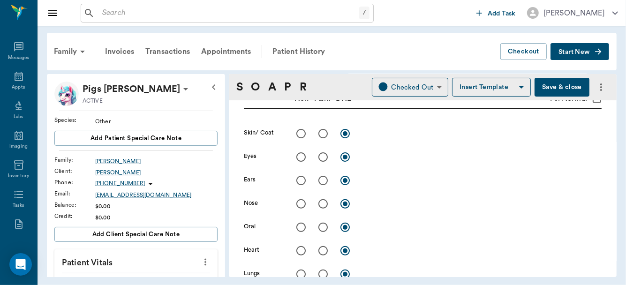
scroll to position [179, 0]
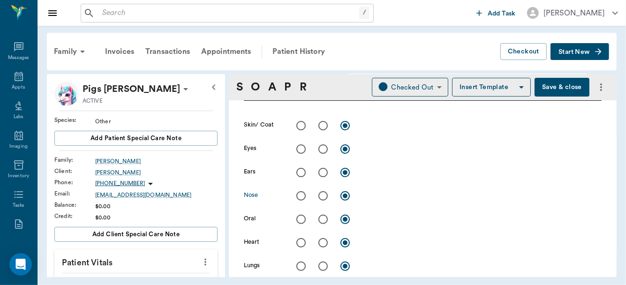
click at [322, 196] on input "radio" at bounding box center [323, 196] width 20 height 20
radio input "true"
click at [384, 196] on textarea at bounding box center [482, 195] width 239 height 11
type textarea "o"
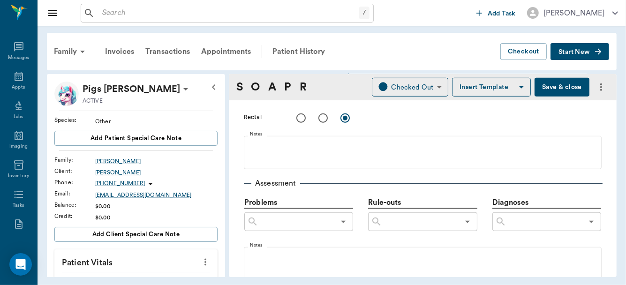
scroll to position [527, 0]
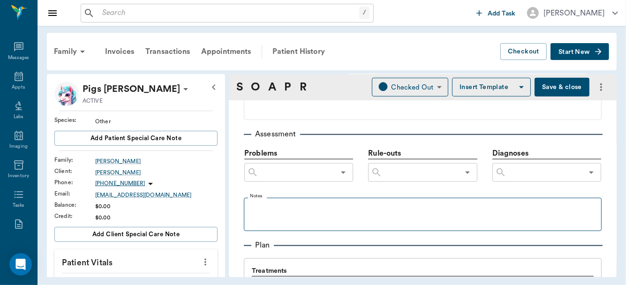
type textarea "some depigmented areas on snout, other areas are raised, crusty, easily traumat…"
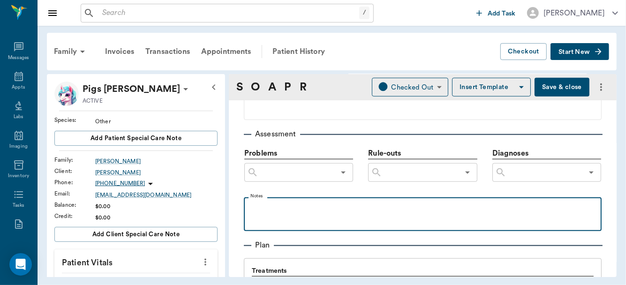
click at [267, 211] on p at bounding box center [423, 207] width 349 height 11
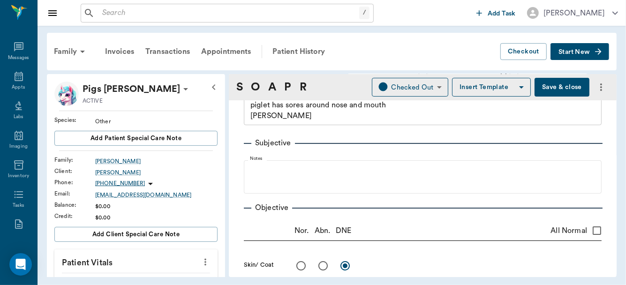
scroll to position [33, 0]
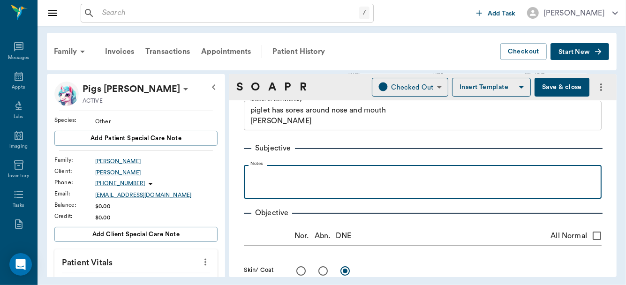
click at [318, 171] on p at bounding box center [423, 175] width 349 height 11
drag, startPoint x: 457, startPoint y: 186, endPoint x: 476, endPoint y: 182, distance: 19.3
click at [476, 182] on div "No other litter mates showing signs" at bounding box center [423, 181] width 349 height 23
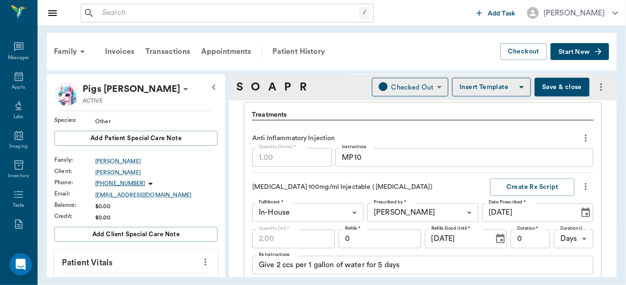
scroll to position [723, 0]
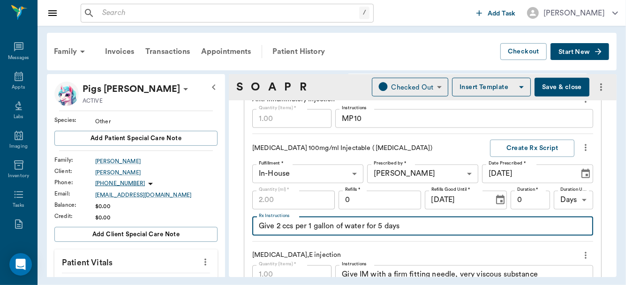
click at [436, 224] on textarea "Give 2 ccs per 1 gallon of water for 5 days" at bounding box center [423, 226] width 328 height 11
type textarea "G"
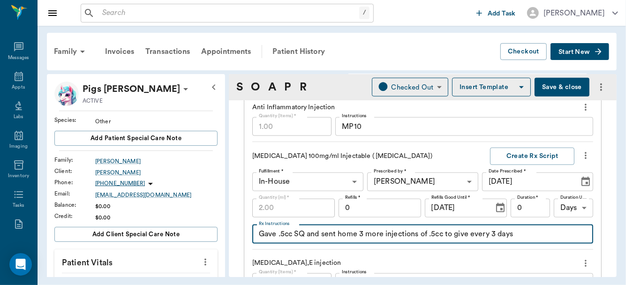
scroll to position [728, 0]
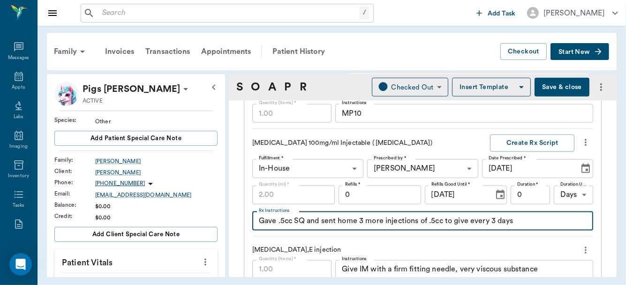
type textarea "Gave .5cc SQ and sent home 3 more injections of .5cc to give every 3 days"
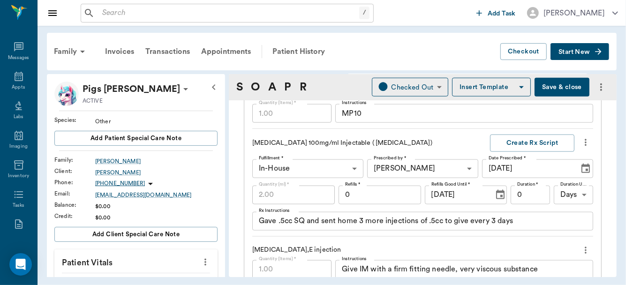
click at [565, 90] on button "Save & close" at bounding box center [562, 87] width 55 height 19
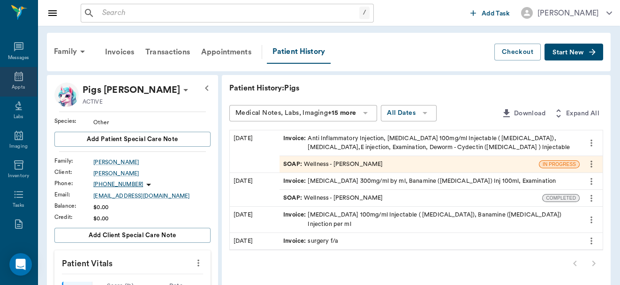
click at [17, 78] on icon at bounding box center [19, 76] width 8 height 9
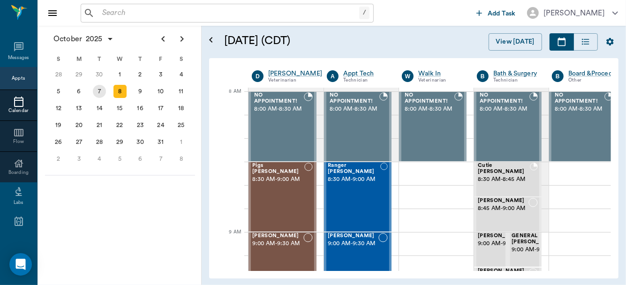
click at [99, 87] on div "7" at bounding box center [99, 91] width 13 height 13
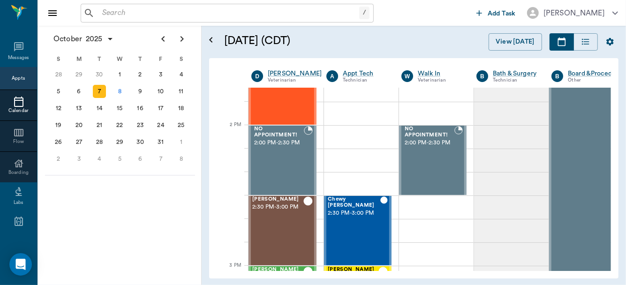
scroll to position [881, 0]
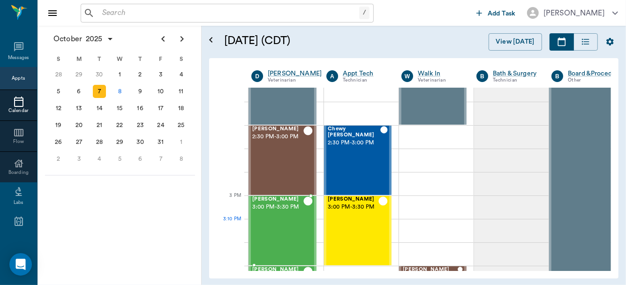
click at [275, 233] on div "[PERSON_NAME] 3:00 PM - 3:30 PM" at bounding box center [277, 231] width 51 height 68
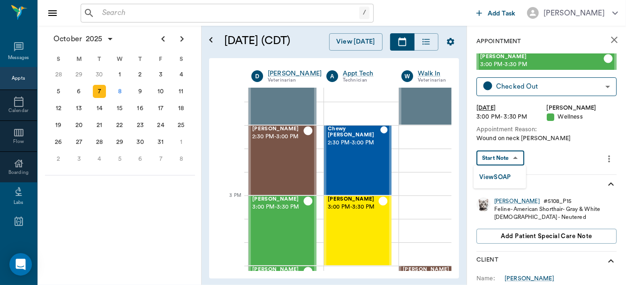
click at [500, 156] on body "/ ​ Add Task [PERSON_NAME] Nectar Messages Appts Calendar Flow Boarding Labs Im…" at bounding box center [313, 142] width 626 height 285
click at [500, 176] on button "View SOAP" at bounding box center [495, 177] width 32 height 11
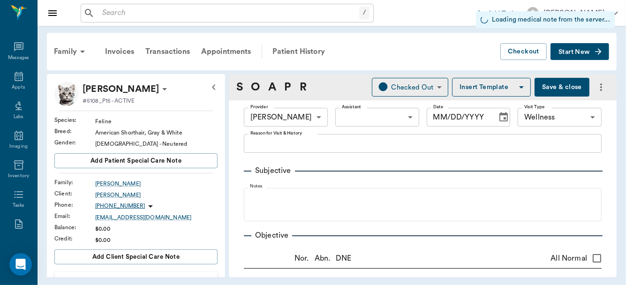
type input "63ec2f075fda476ae8351a4d"
type input "65d2be4f46e3a538d89b8c14"
type input "[DATE]"
type textarea "Wound on neck [PERSON_NAME]"
type input "1.00"
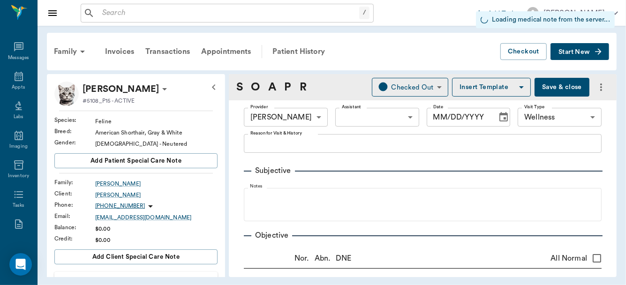
type input "1.00"
type input "0.60"
type input "1.00"
type textarea "neg/neg"
type input "1.00"
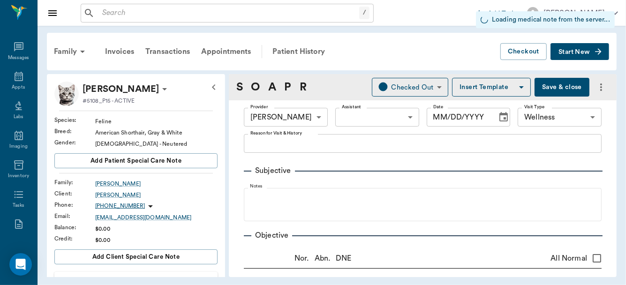
type input "1.00"
type input "0"
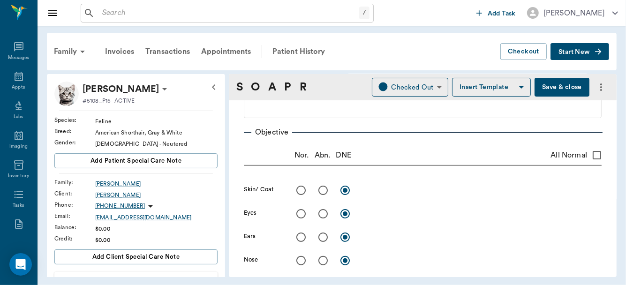
scroll to position [172, 0]
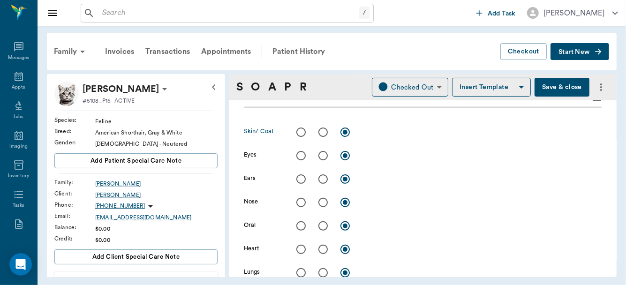
click at [320, 132] on input "radio" at bounding box center [323, 132] width 20 height 20
radio input "true"
click at [387, 132] on textarea at bounding box center [482, 132] width 239 height 11
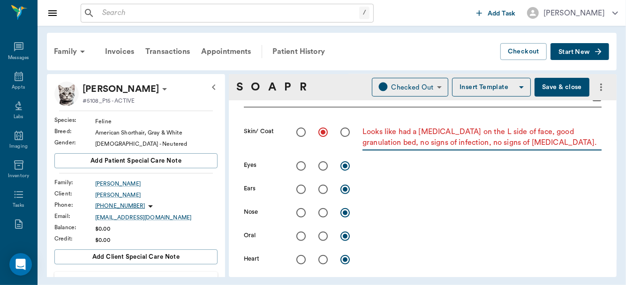
type textarea "Looks like had a [MEDICAL_DATA] on the L side of face, good granulation bed, no…"
click at [302, 189] on input "radio" at bounding box center [301, 190] width 20 height 20
radio input "true"
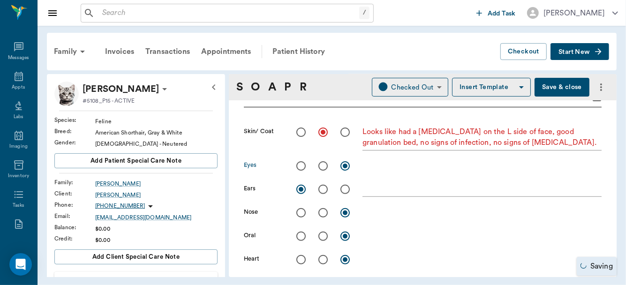
click at [299, 168] on input "radio" at bounding box center [301, 166] width 20 height 20
radio input "true"
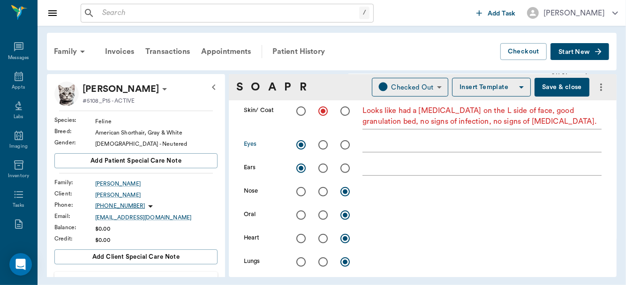
scroll to position [207, 0]
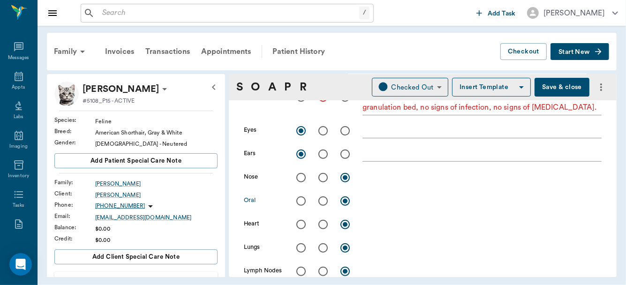
click at [299, 202] on input "radio" at bounding box center [301, 201] width 20 height 20
radio input "true"
click at [303, 174] on input "radio" at bounding box center [301, 178] width 20 height 20
radio input "true"
drag, startPoint x: 381, startPoint y: 170, endPoint x: 559, endPoint y: 137, distance: 180.7
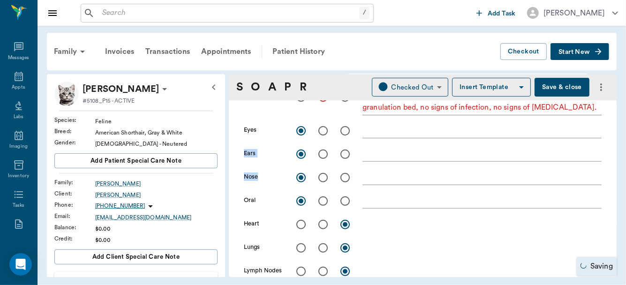
click at [559, 137] on div "Skin/ Coat Looks like had a [MEDICAL_DATA] on the L side of face, good granulat…" at bounding box center [423, 244] width 358 height 315
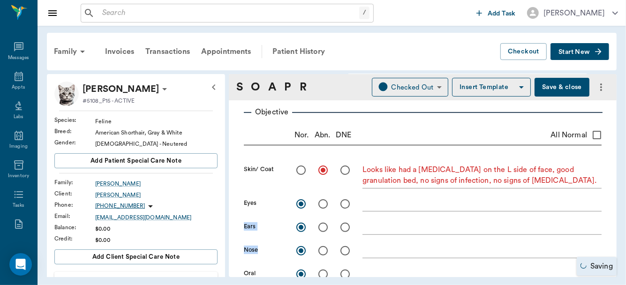
scroll to position [121, 0]
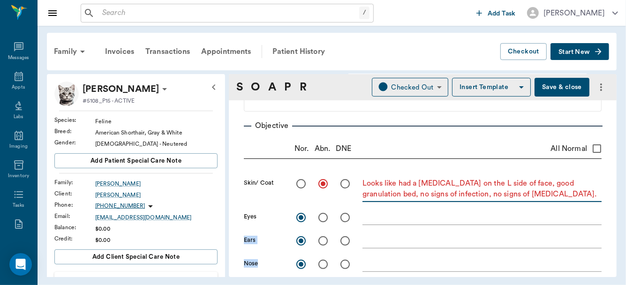
click at [545, 194] on textarea "Looks like had a [MEDICAL_DATA] on the L side of face, good granulation bed, no…" at bounding box center [482, 189] width 239 height 22
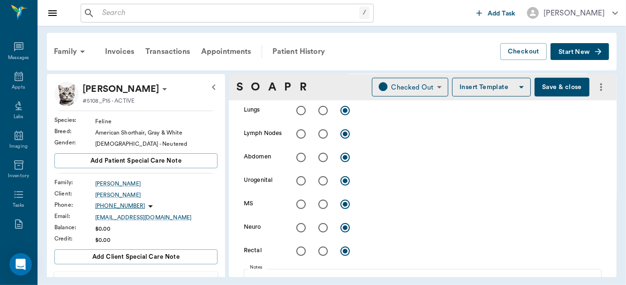
scroll to position [304, 0]
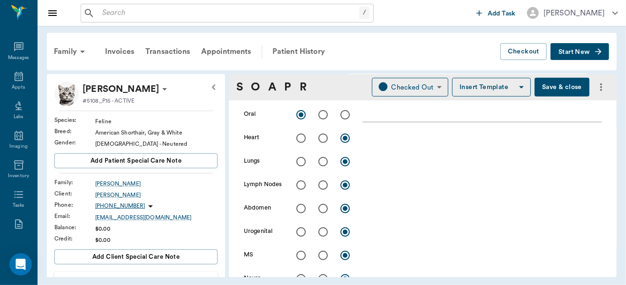
type textarea "Looks like had a [MEDICAL_DATA] on the L side of face, good granulation bed, no…"
click at [299, 180] on input "radio" at bounding box center [301, 185] width 20 height 20
radio input "true"
click at [318, 200] on input "radio" at bounding box center [323, 209] width 20 height 20
radio input "true"
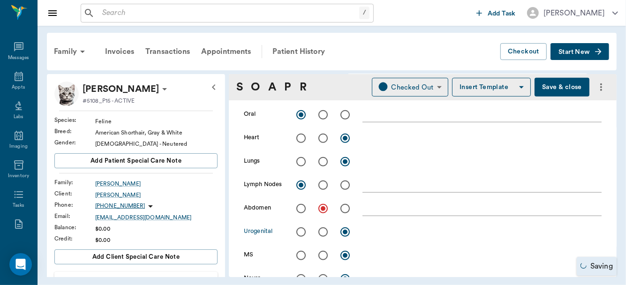
click at [297, 232] on input "radio" at bounding box center [301, 232] width 20 height 20
radio input "true"
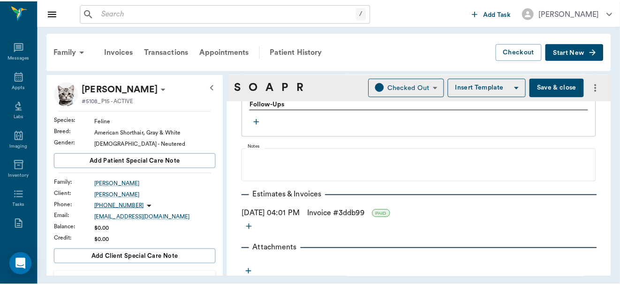
scroll to position [412, 0]
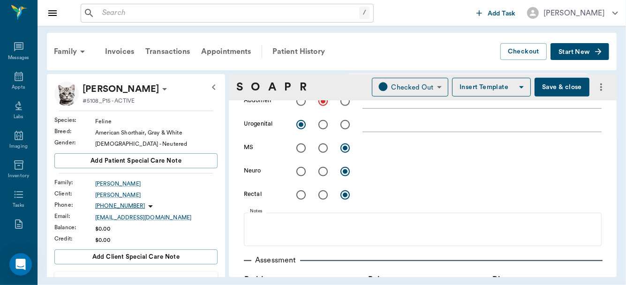
click at [551, 87] on button "Save & close" at bounding box center [562, 87] width 55 height 19
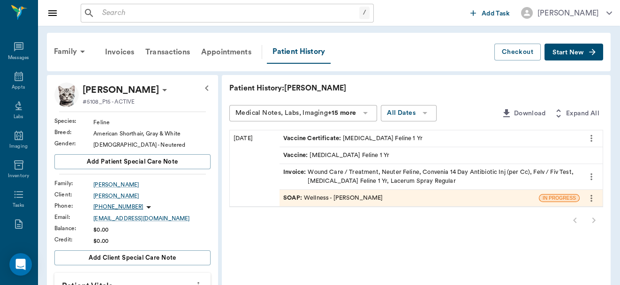
scroll to position [52, 0]
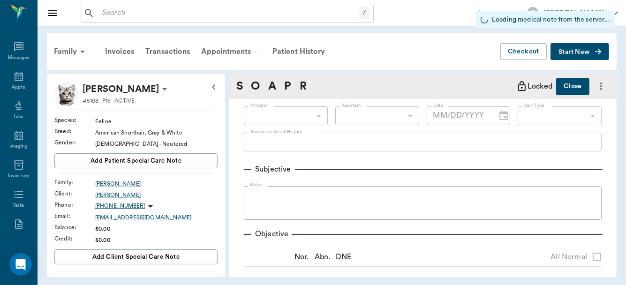
type input "63ec2f075fda476ae8351a4d"
type input "65d2be4f46e3a538d89b8c14"
radio input "true"
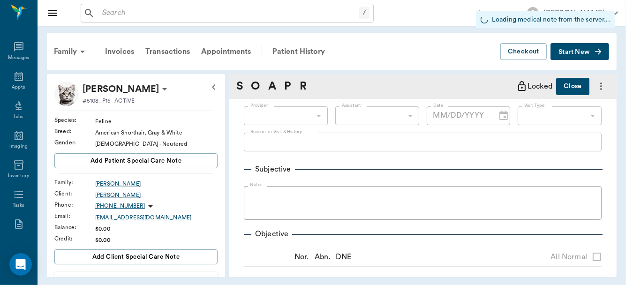
radio input "true"
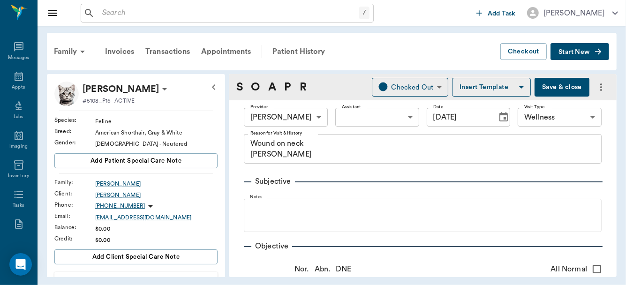
type input "[DATE]"
type textarea "Wound on neck [PERSON_NAME]"
type textarea "Looks like had a [MEDICAL_DATA] on the L side of face, good granulation bed, no…"
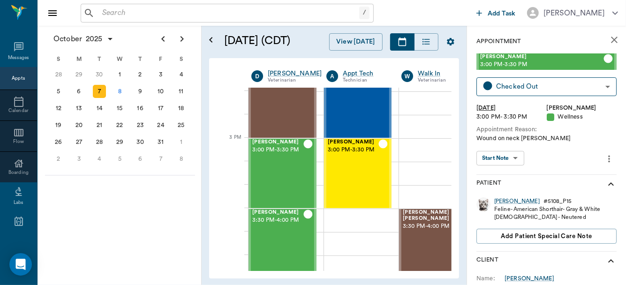
scroll to position [939, 0]
click at [266, 232] on div "[PERSON_NAME] 3:30 PM - 4:00 PM" at bounding box center [277, 243] width 51 height 68
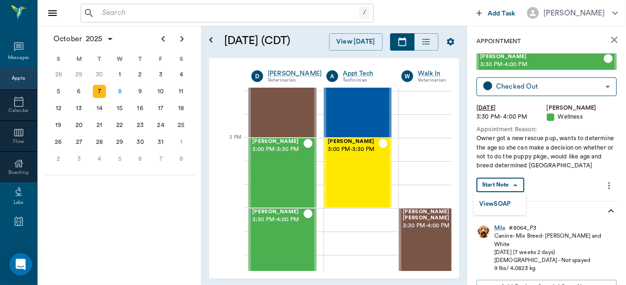
click at [501, 181] on body "/ ​ Add Task [PERSON_NAME] Nectar Messages Appts Calendar Flow Boarding Labs Im…" at bounding box center [313, 142] width 626 height 285
click at [502, 202] on button "View SOAP" at bounding box center [495, 204] width 32 height 11
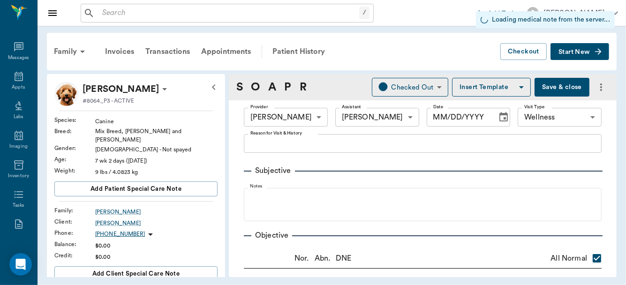
type input "63ec2f075fda476ae8351a4d"
type input "63ec2e7e52e12b0ba117b124"
type input "65d2be4f46e3a538d89b8c14"
checkbox input "true"
radio input "true"
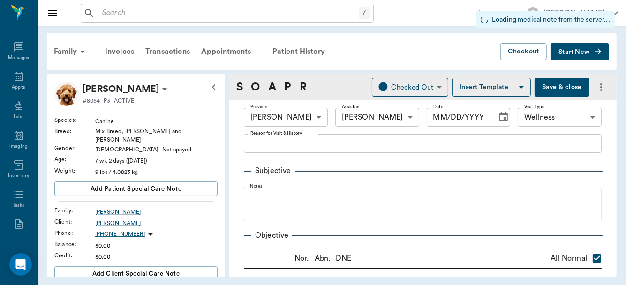
radio input "true"
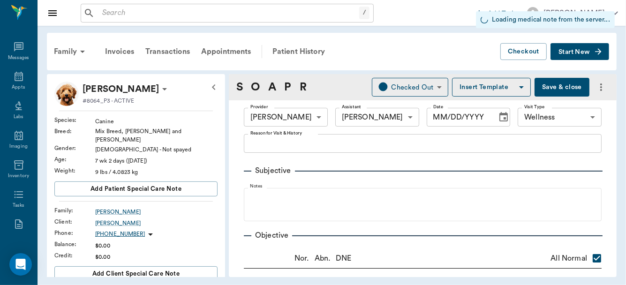
radio input "true"
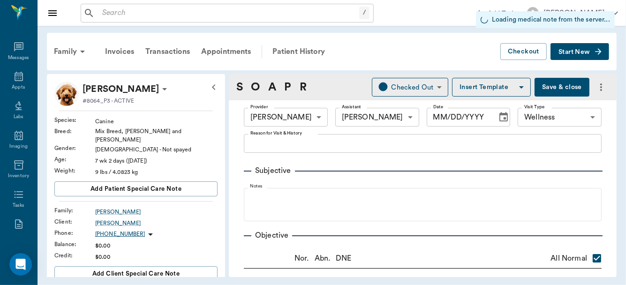
radio input "true"
type input "[DATE]"
type textarea "Owner got a new rescue pup, wants to determine the age so she can make a decisi…"
type input "1.00"
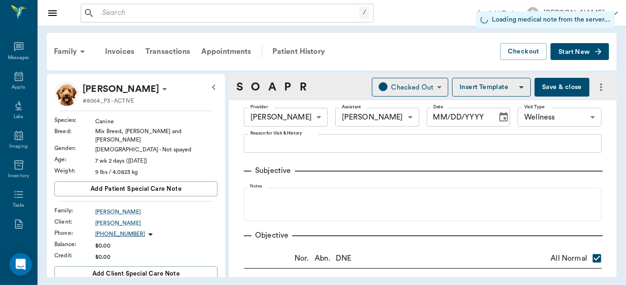
type input "1.00"
type textarea "negative"
type input "1.00"
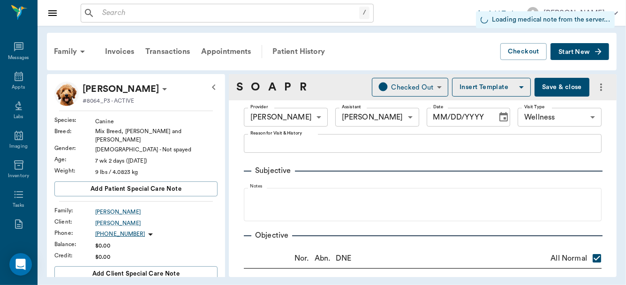
type input "1.00"
type input "0"
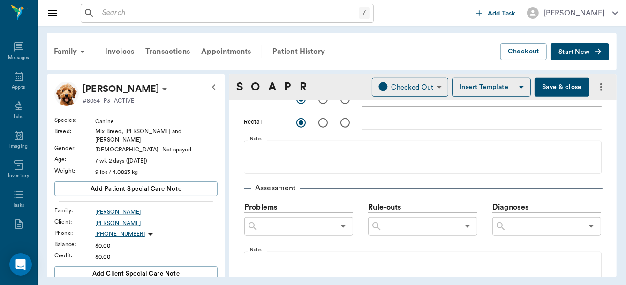
scroll to position [468, 0]
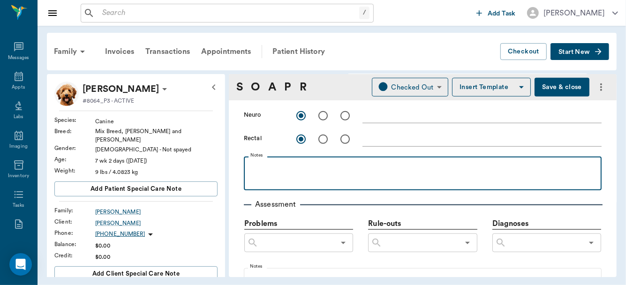
click at [326, 169] on p at bounding box center [423, 166] width 349 height 11
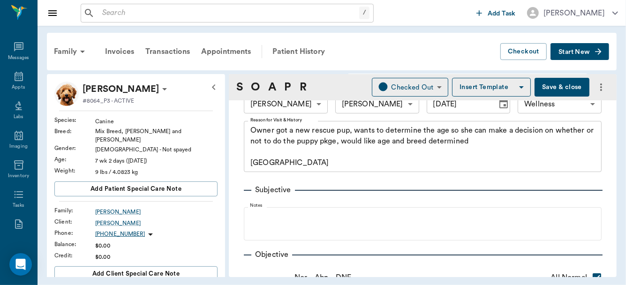
scroll to position [0, 0]
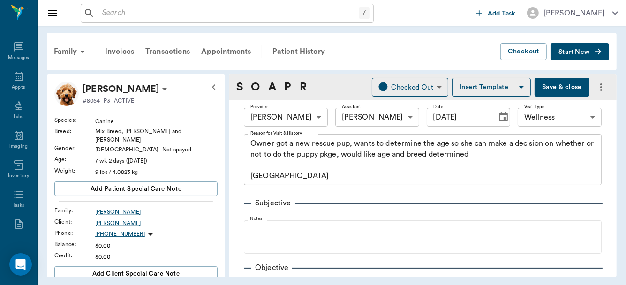
click at [553, 87] on button "Save & close" at bounding box center [562, 87] width 55 height 19
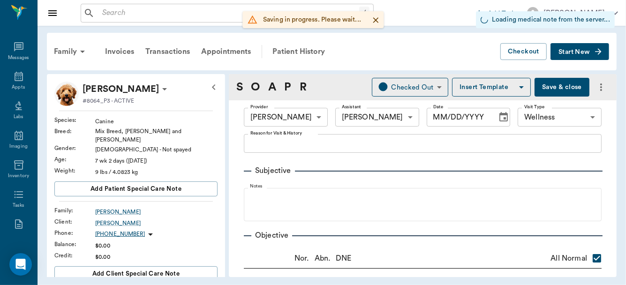
type input "63ec2f075fda476ae8351a4d"
type input "63ec2e7e52e12b0ba117b124"
type input "65d2be4f46e3a538d89b8c14"
checkbox input "true"
radio input "true"
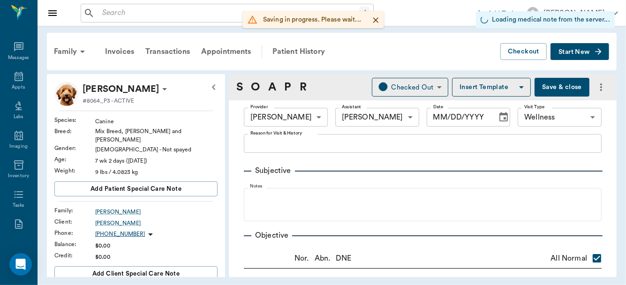
radio input "true"
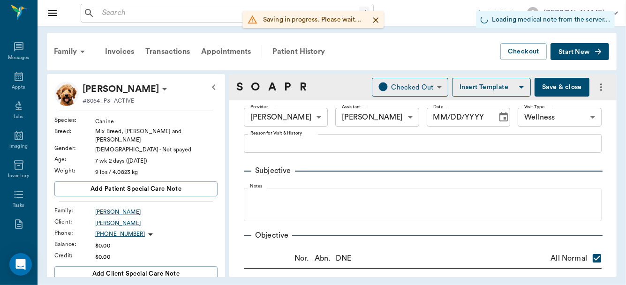
radio input "true"
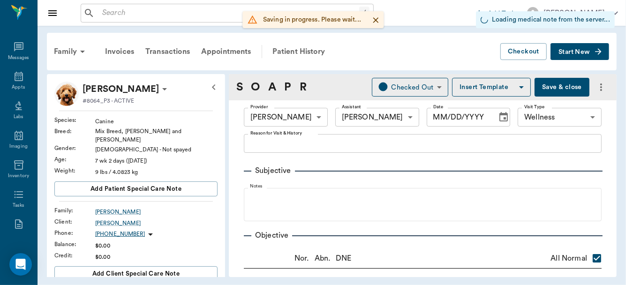
radio input "true"
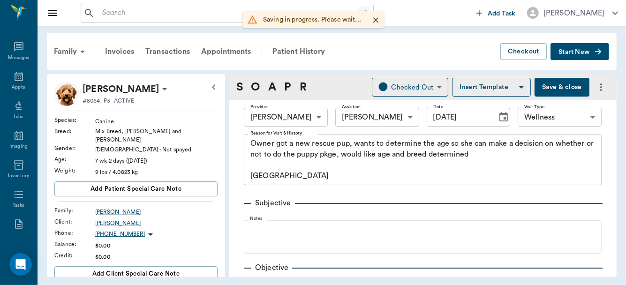
type input "[DATE]"
type textarea "Owner got a new rescue pup, wants to determine the age so she can make a decisi…"
type input "1.00"
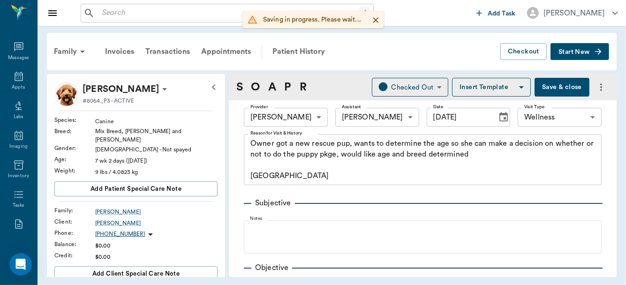
type textarea "negative"
type input "1.00"
type input "0"
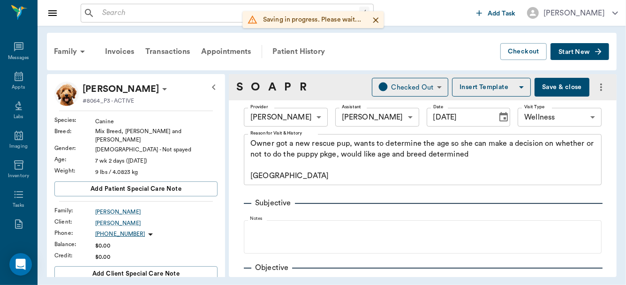
type input "0"
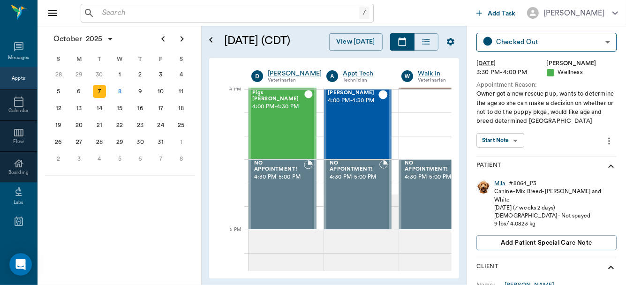
scroll to position [1074, 0]
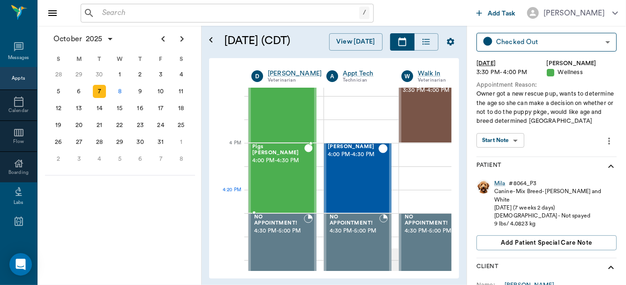
click at [276, 191] on div "Pigs [PERSON_NAME] 4:00 PM - 4:30 PM" at bounding box center [278, 178] width 52 height 68
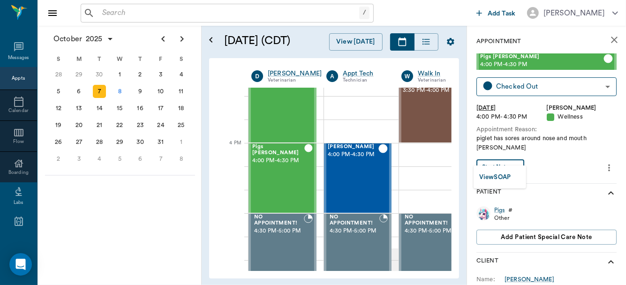
click at [510, 155] on body "/ ​ Add Task [PERSON_NAME] Nectar Messages Appts Calendar Flow Boarding Labs Im…" at bounding box center [313, 142] width 626 height 285
click at [507, 175] on button "View SOAP" at bounding box center [495, 177] width 32 height 11
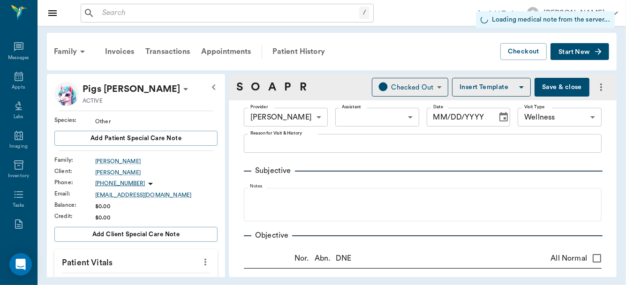
type input "63ec2f075fda476ae8351a4d"
type input "65d2be4f46e3a538d89b8c14"
radio input "true"
type input "[DATE]"
type textarea "piglet has sores around nose and mouth [PERSON_NAME]"
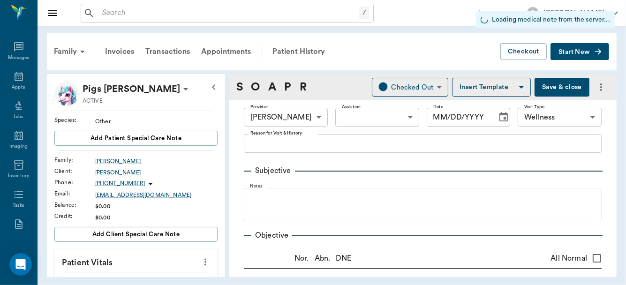
type textarea "some depigmented areas on snout, other areas are raised, crusty, easily traumat…"
type input "1.00"
type textarea "MP10"
type input "2.00"
type input "0"
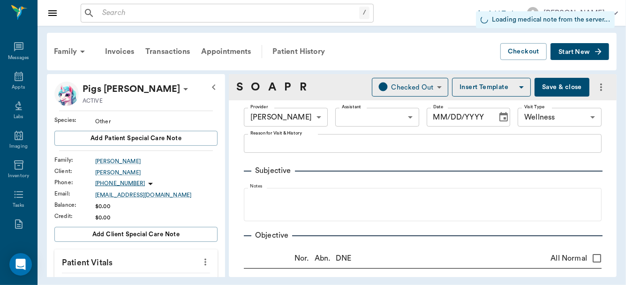
type input "0"
type textarea "Gave .5cc SQ and sent home 3 more injections of .5cc to give every 3 days"
type input "1.00"
type textarea "Give IM with a firm fitting needle, very viscous substance"
type input "1.00"
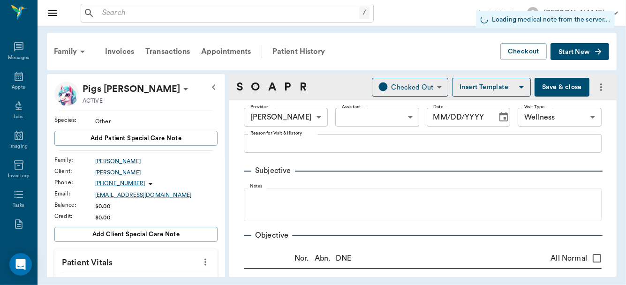
type input "0.20"
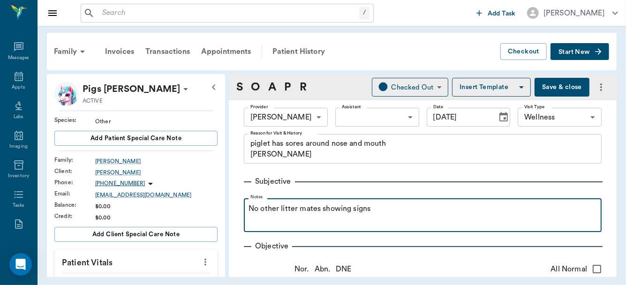
click at [397, 211] on p "No other litter mates showing signs" at bounding box center [423, 208] width 349 height 11
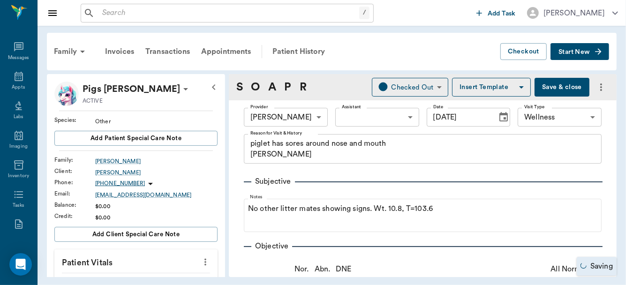
click at [557, 85] on button "Save & close" at bounding box center [562, 87] width 55 height 19
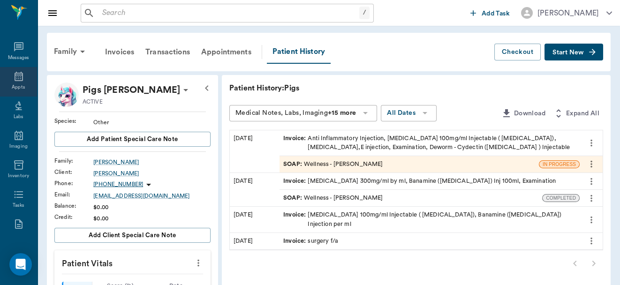
click at [16, 81] on icon at bounding box center [18, 76] width 11 height 11
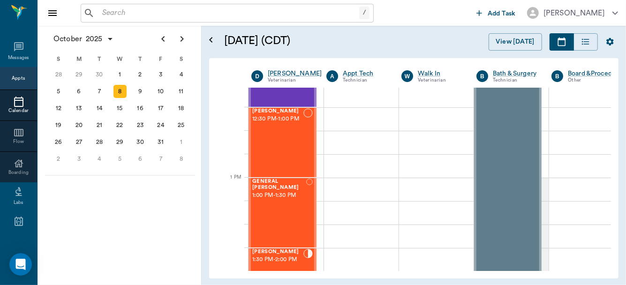
scroll to position [572, 0]
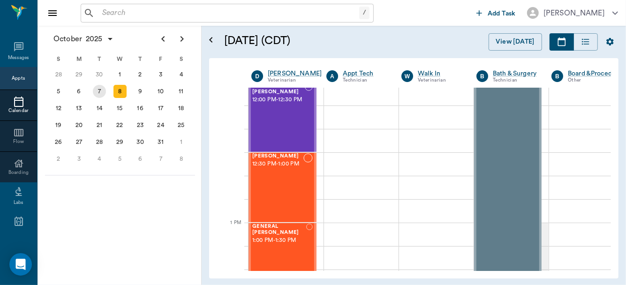
click at [99, 87] on div "7" at bounding box center [99, 91] width 13 height 13
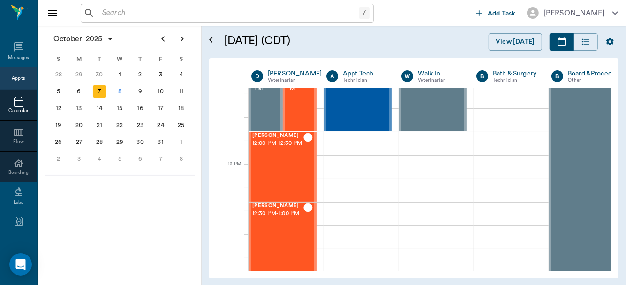
scroll to position [490, 0]
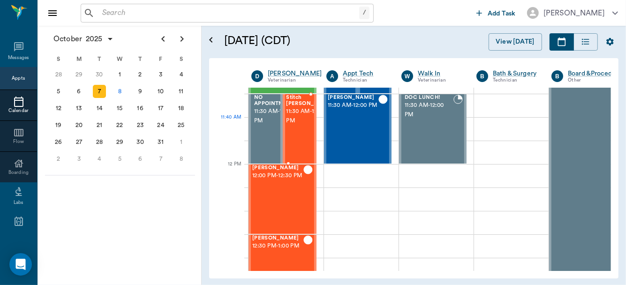
click at [298, 125] on span "11:30 AM - 12:00 PM" at bounding box center [310, 116] width 47 height 19
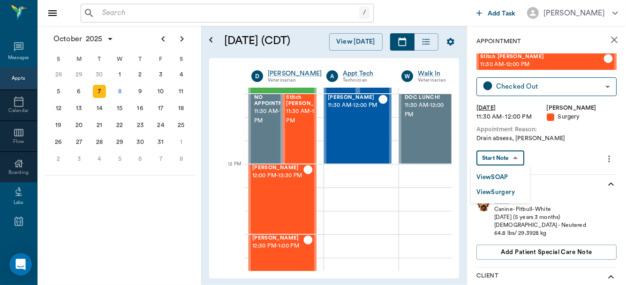
click at [513, 159] on body "/ ​ Add Task Dr. Bert Ellsworth Nectar Messages Appts Calendar Flow Boarding La…" at bounding box center [313, 142] width 626 height 285
click at [513, 159] on div at bounding box center [313, 142] width 626 height 285
click at [556, 175] on div "Patient" at bounding box center [547, 184] width 140 height 19
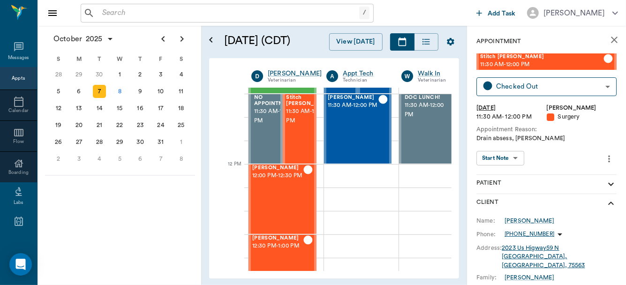
click at [565, 161] on div "Start Note Start Note ​" at bounding box center [539, 158] width 125 height 15
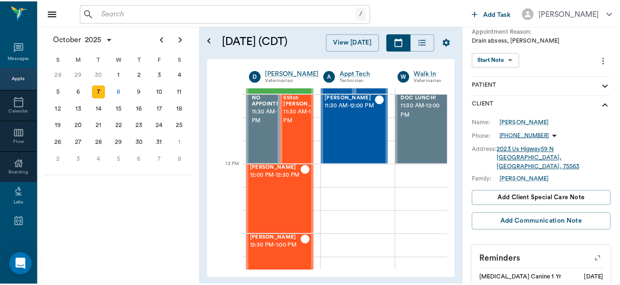
scroll to position [78, 0]
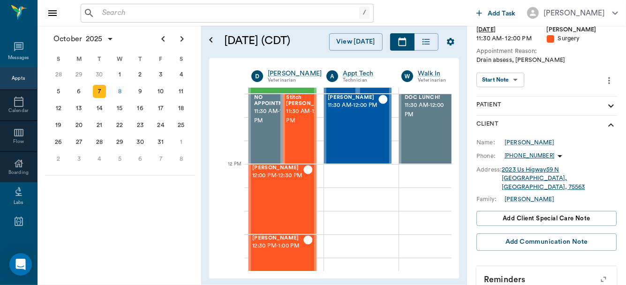
click at [609, 105] on icon "show more" at bounding box center [612, 105] width 6 height 3
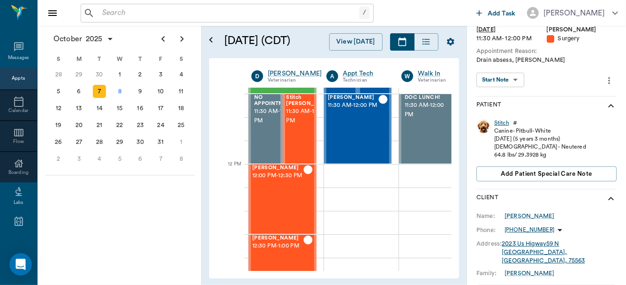
click at [499, 122] on div "Stitch" at bounding box center [502, 123] width 15 height 8
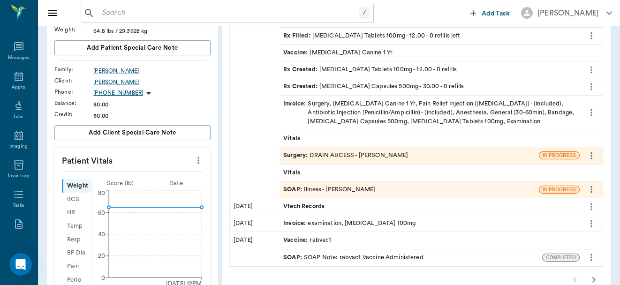
scroll to position [157, 0]
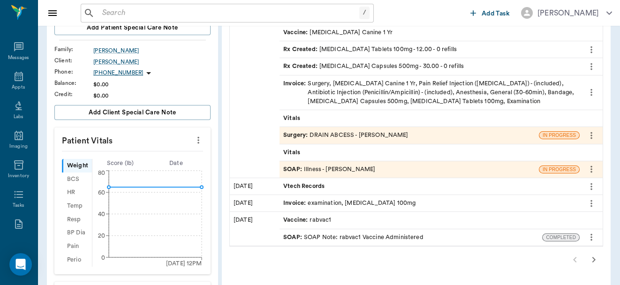
click at [387, 134] on div "Surgery : DRAIN ABCESS - Dr. Bert Ellsworth" at bounding box center [345, 135] width 125 height 9
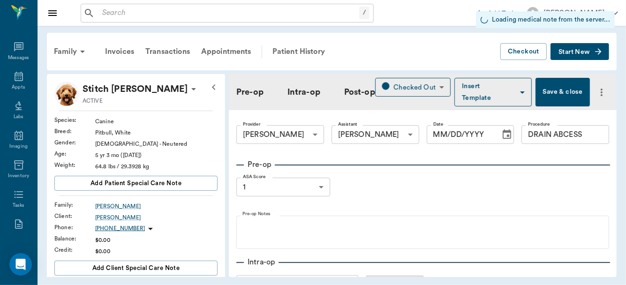
type input "63ec2f075fda476ae8351a4d"
type input "682b670d8bdc6f7f8feef3db"
type input "DRAIN ABCESS"
type input "1"
radio input "true"
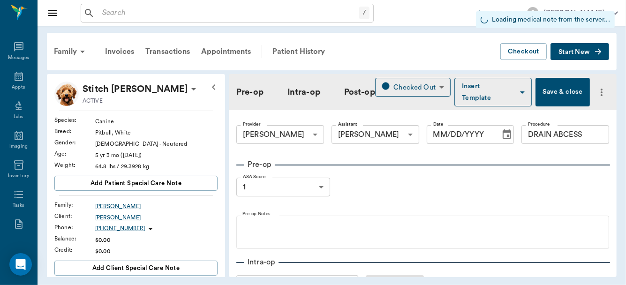
type input "[DATE]"
type input "01:32 PM"
type input "01:51 PM"
type input "1.00"
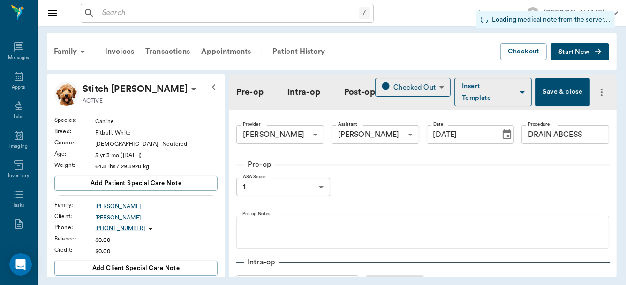
type input "1.00"
type input "30.00"
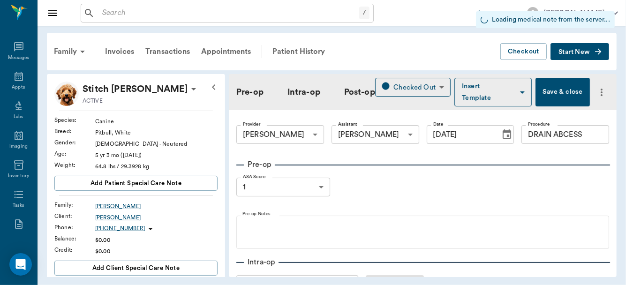
type input "0"
type input "15"
type textarea "GIVE 1 CAPSULE TWICE DAILY UNTIL GONE"
type input "12.00"
type input "0"
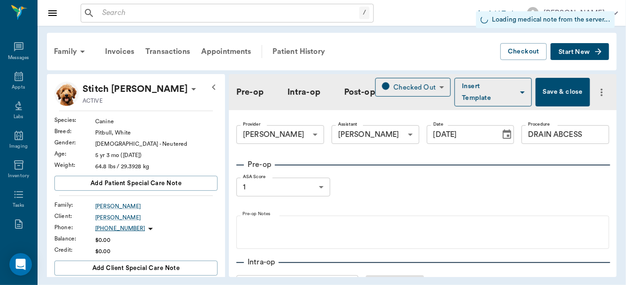
type input "0"
type textarea "Give 1.5 tablets daily"
type input "1.00"
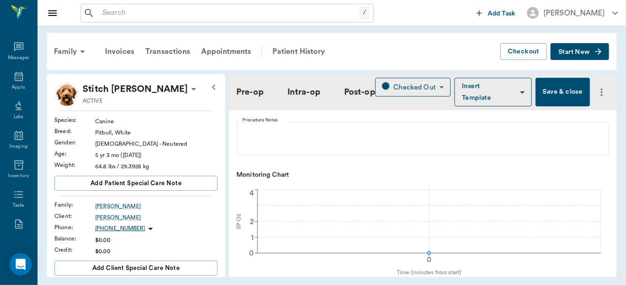
scroll to position [266, 0]
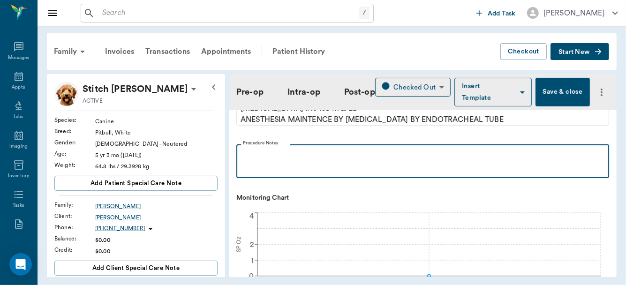
click at [267, 160] on div at bounding box center [423, 160] width 364 height 23
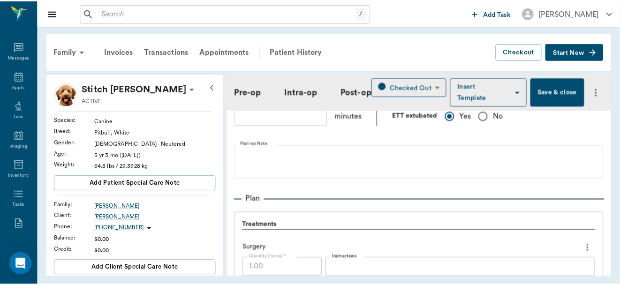
scroll to position [684, 0]
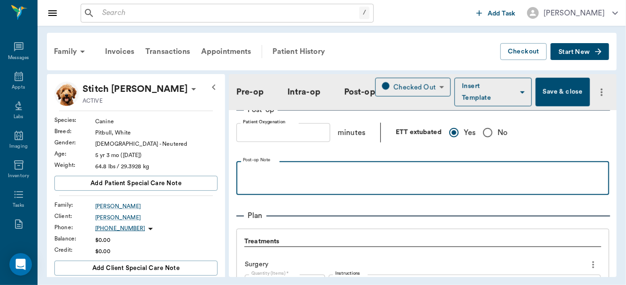
click at [382, 179] on div at bounding box center [423, 177] width 364 height 23
click at [270, 172] on p "Remove in 6 days" at bounding box center [423, 171] width 364 height 11
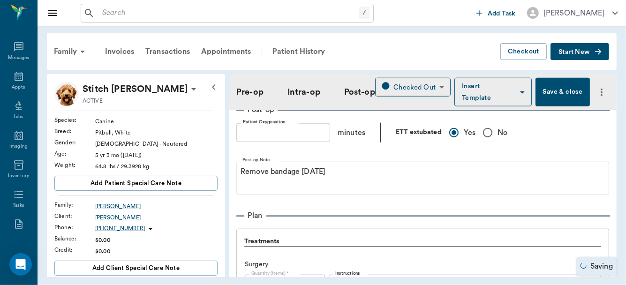
click at [547, 99] on button "Save & close" at bounding box center [563, 92] width 54 height 29
